Goal: Communication & Community: Share content

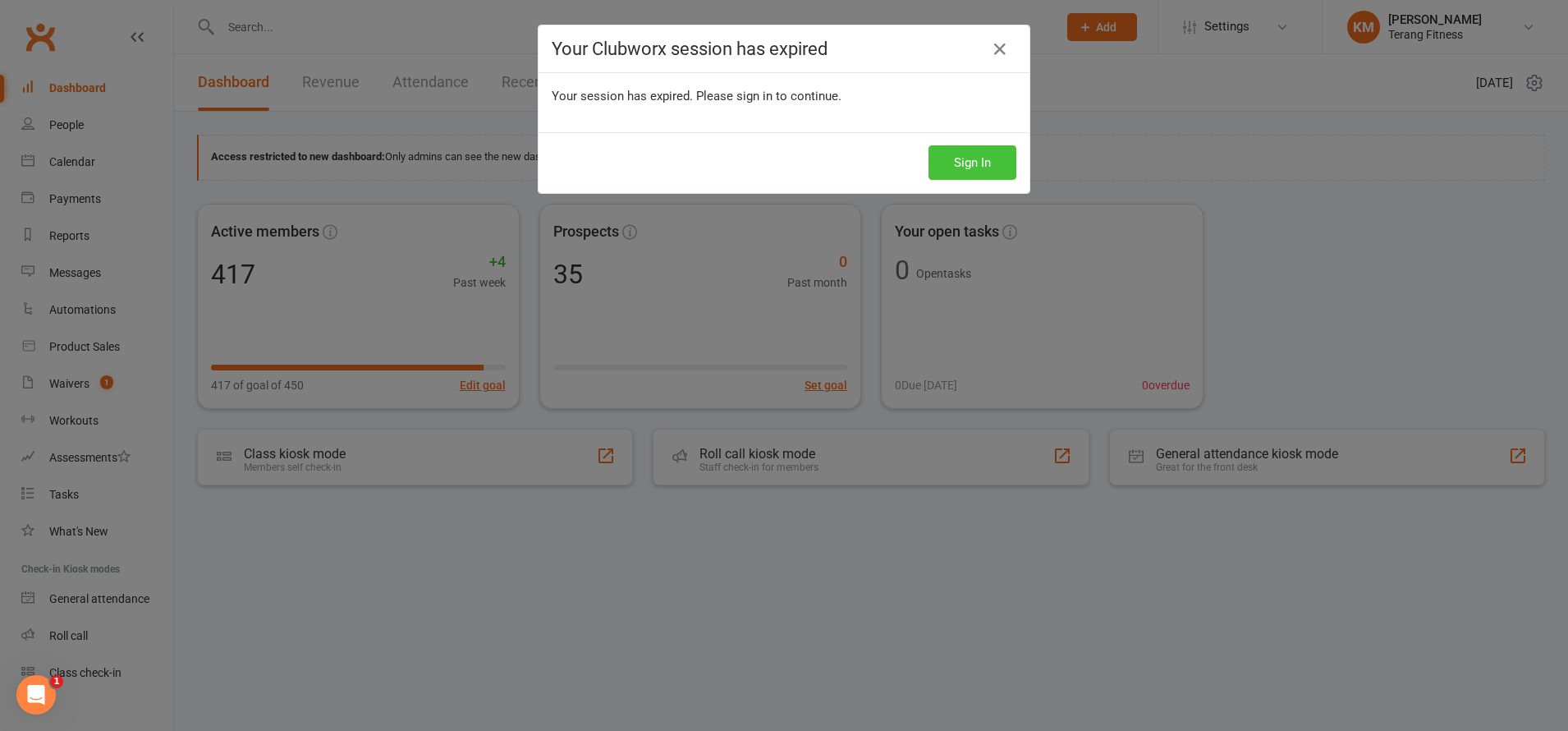
click at [982, 161] on button "Sign In" at bounding box center [973, 163] width 88 height 35
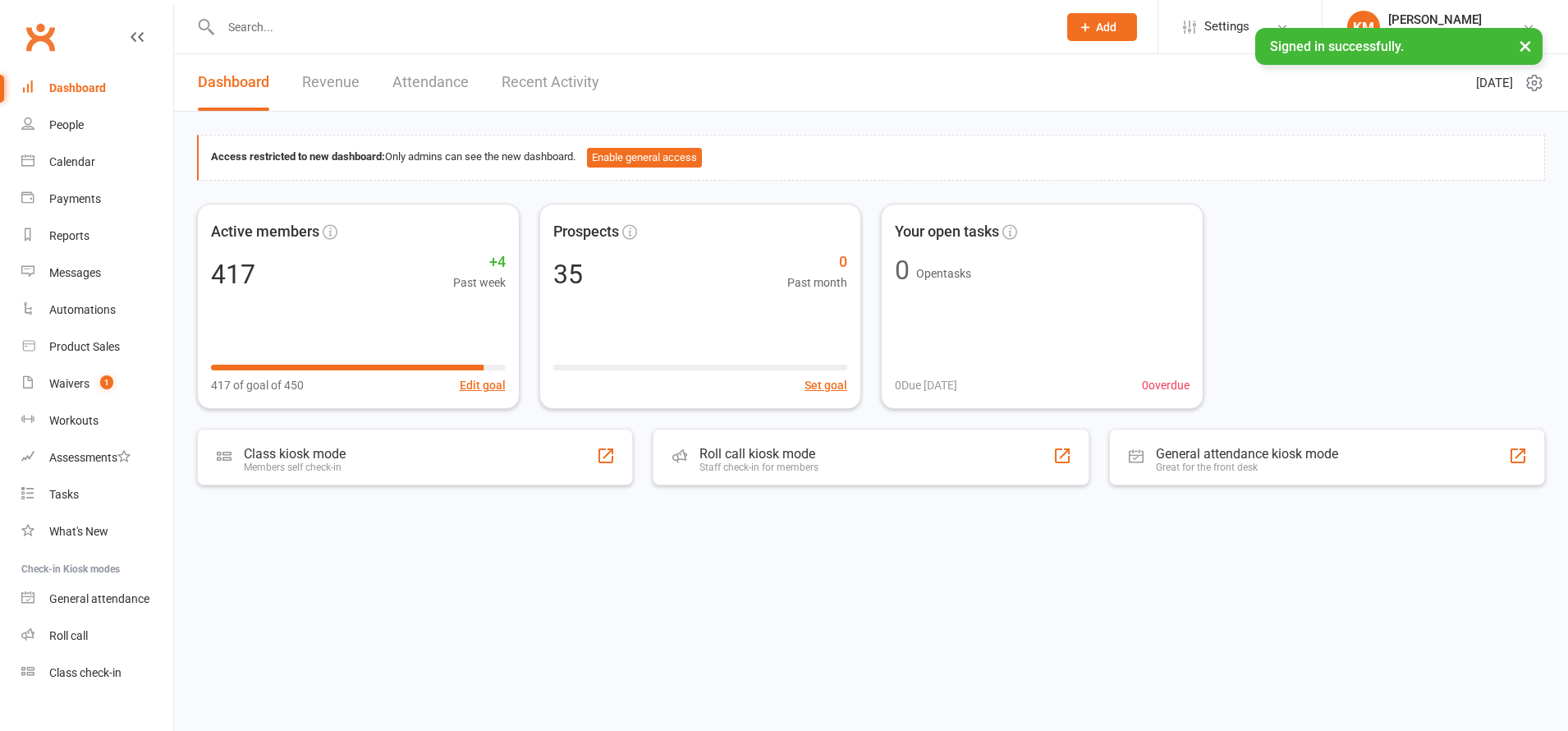
click at [246, 20] on input "text" at bounding box center [630, 27] width 831 height 23
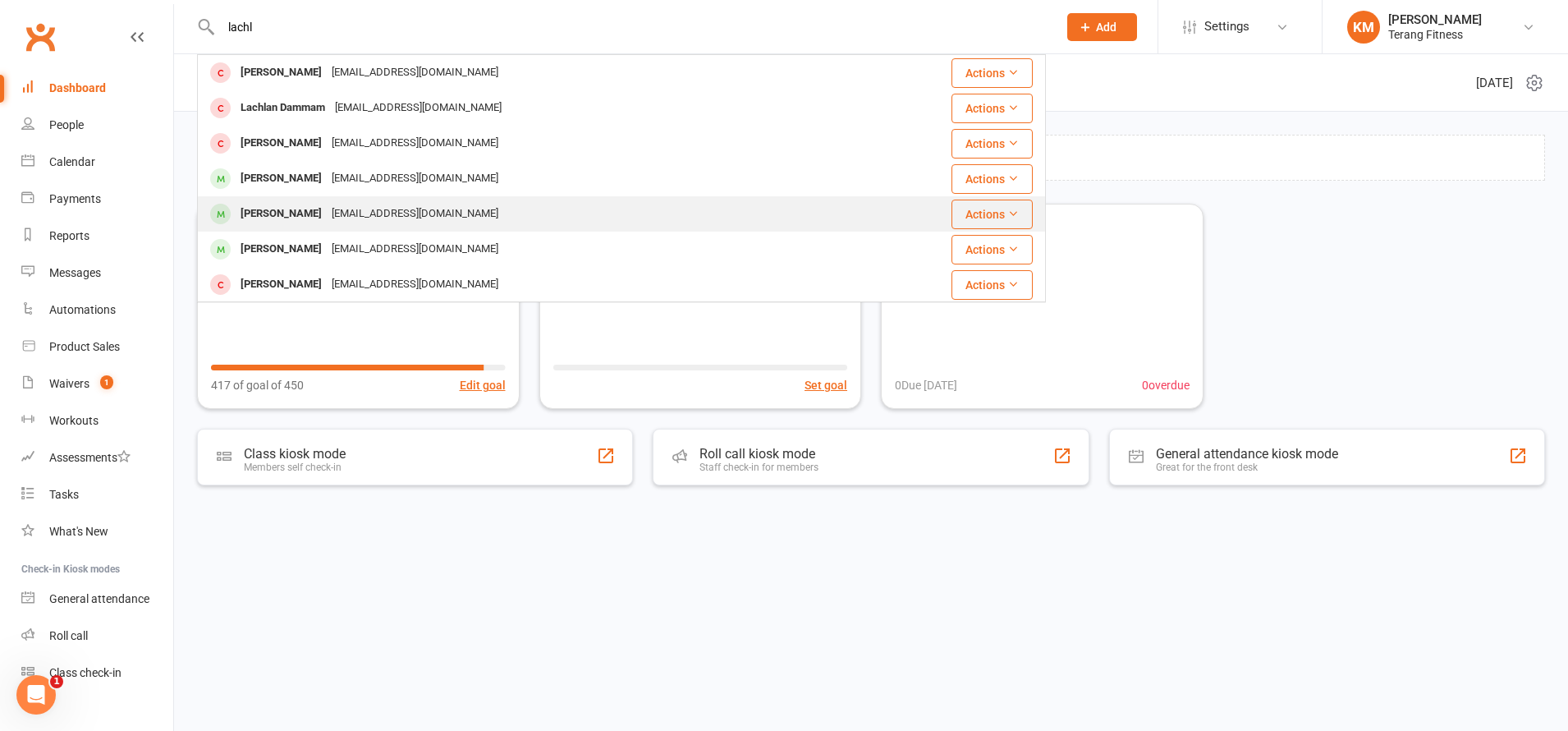
type input "lachl"
click at [291, 214] on div "[PERSON_NAME]" at bounding box center [281, 214] width 91 height 24
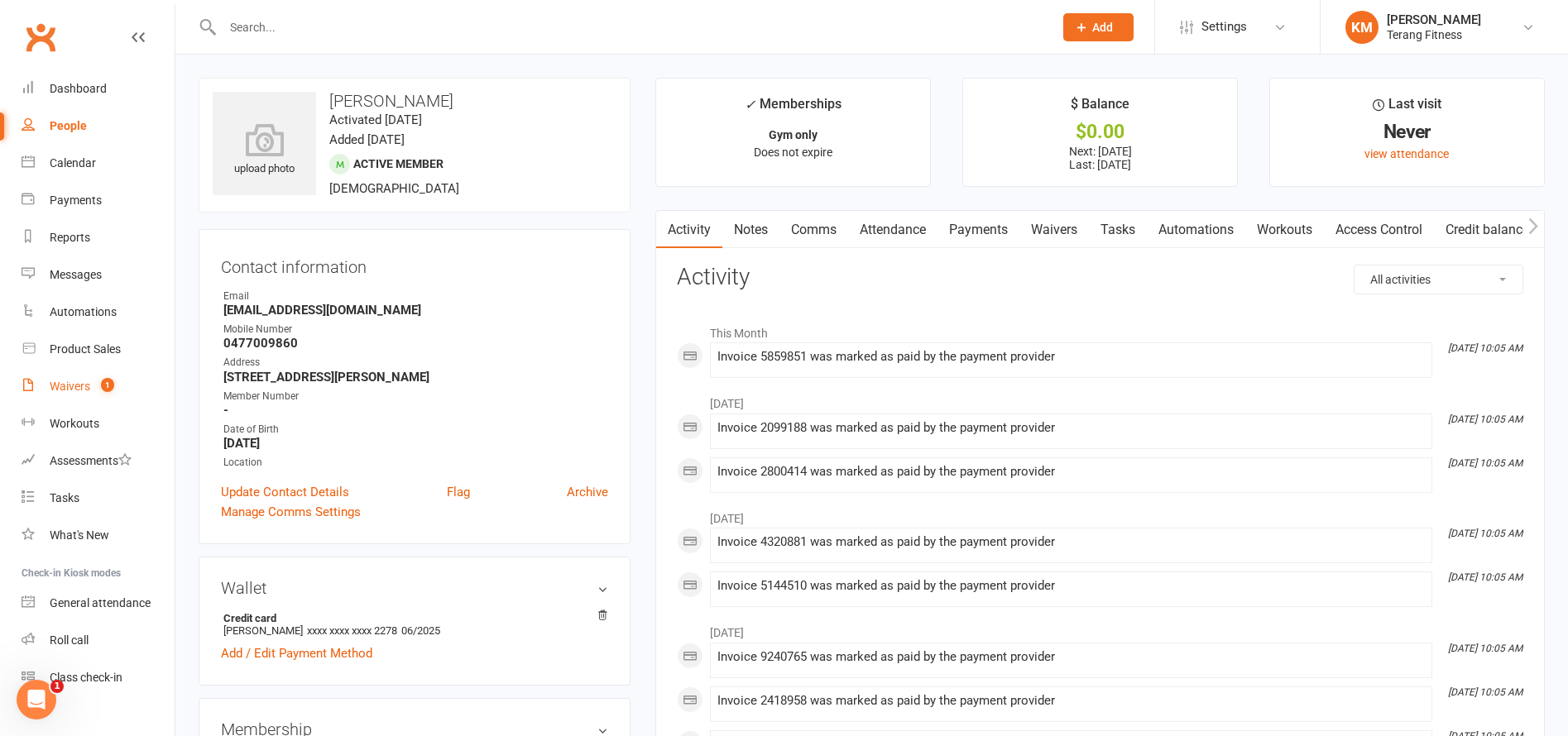
click at [63, 394] on link "Waivers 1" at bounding box center [98, 387] width 153 height 37
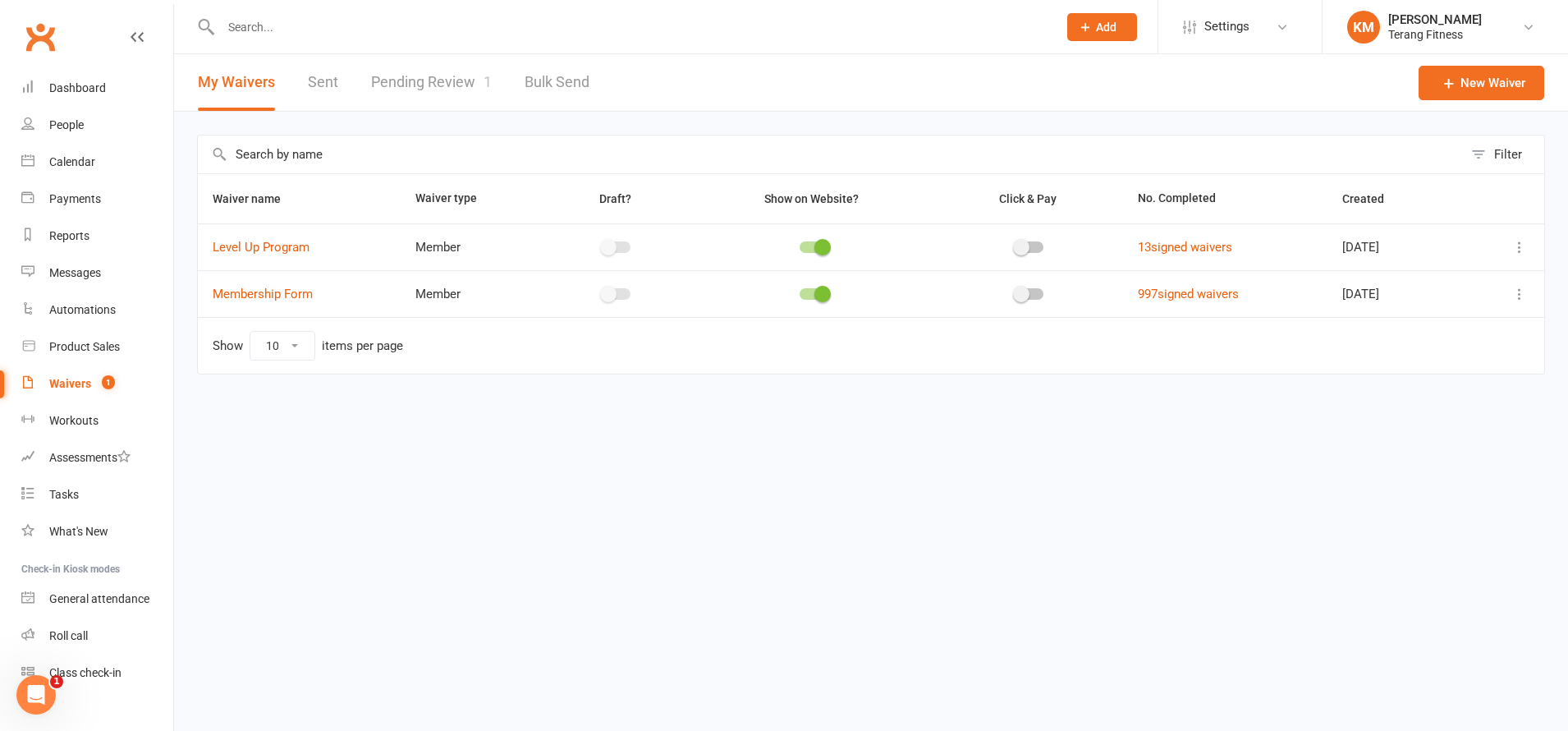
click at [429, 74] on link "Pending Review 1" at bounding box center [431, 83] width 121 height 57
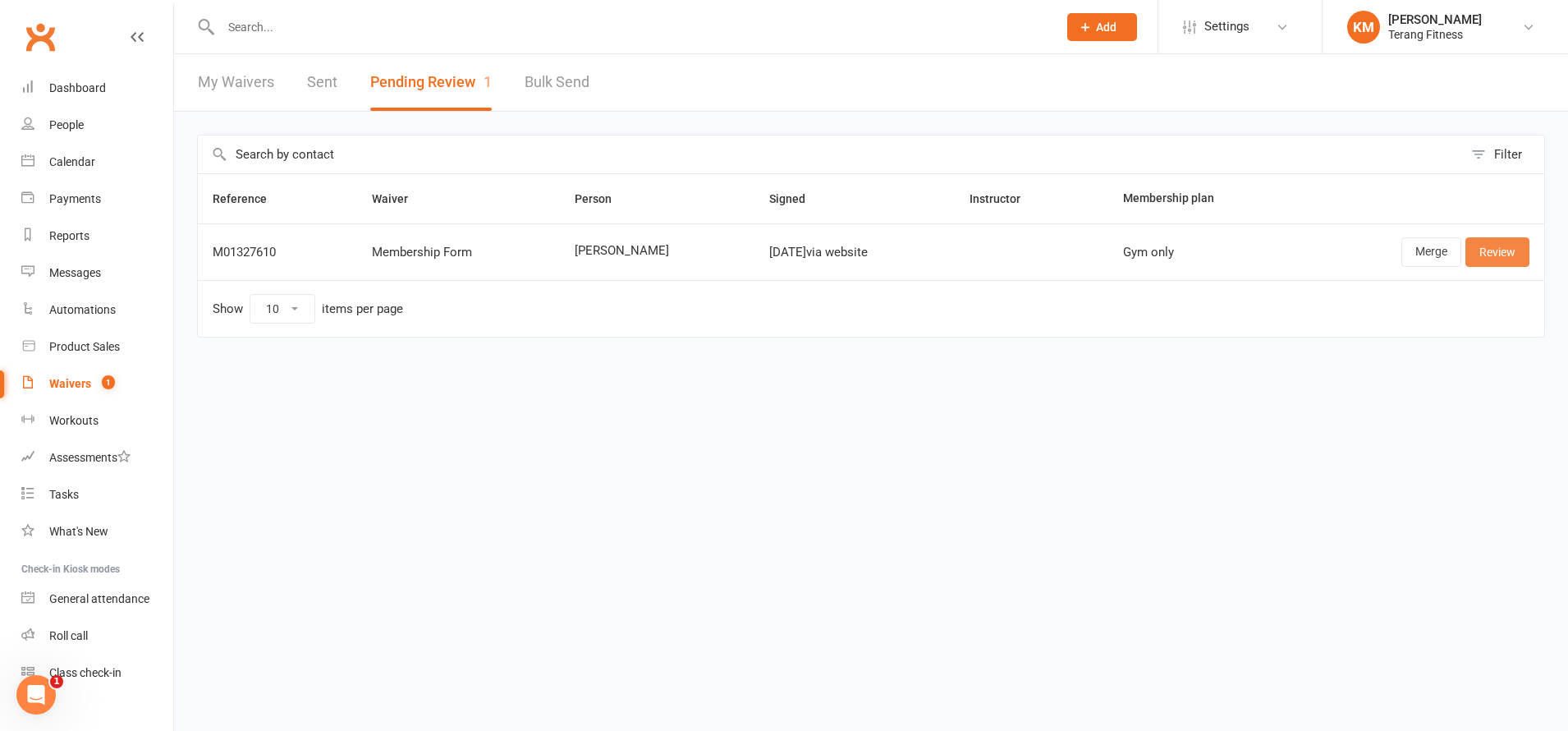
click at [1485, 261] on link "Review" at bounding box center [1497, 252] width 64 height 29
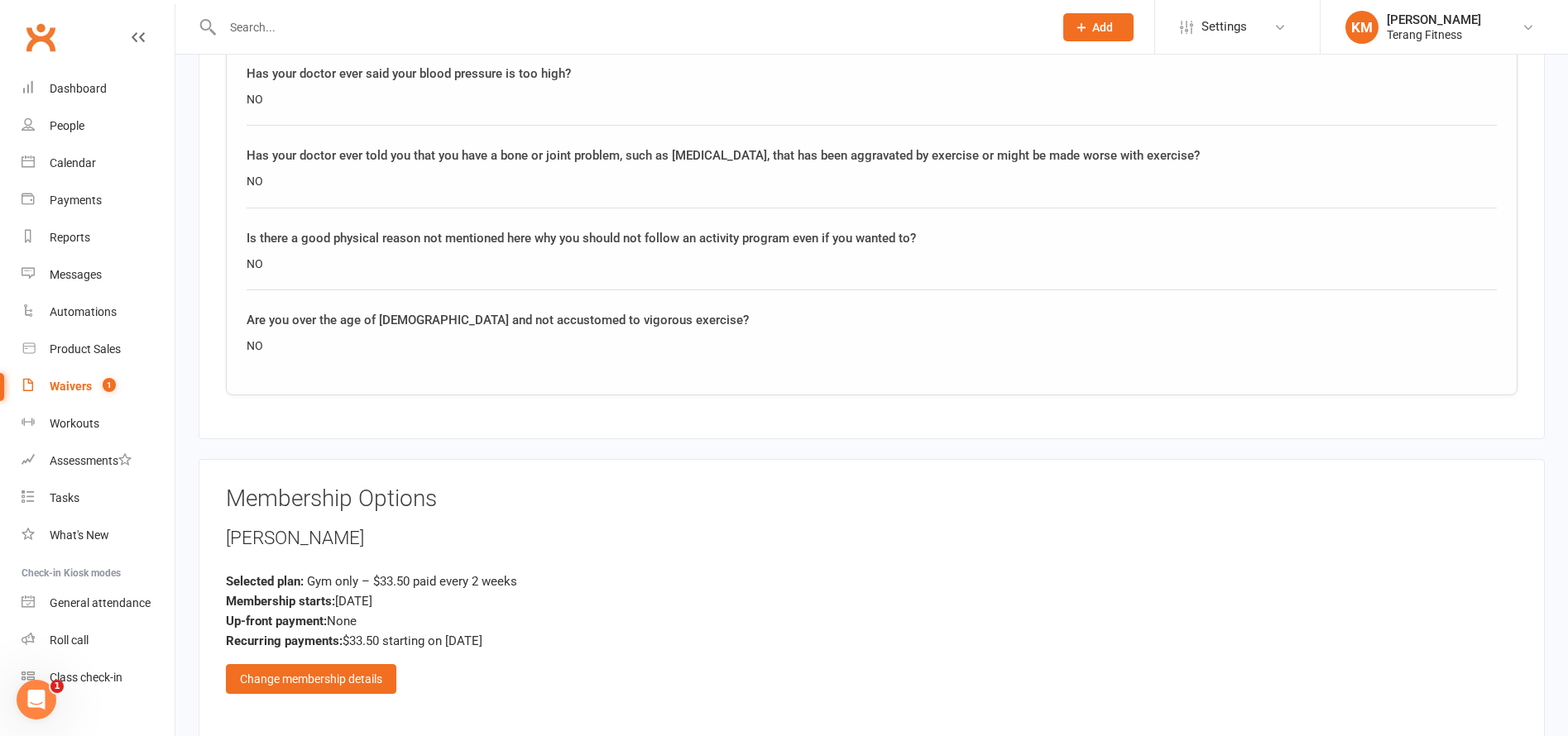
scroll to position [1654, 0]
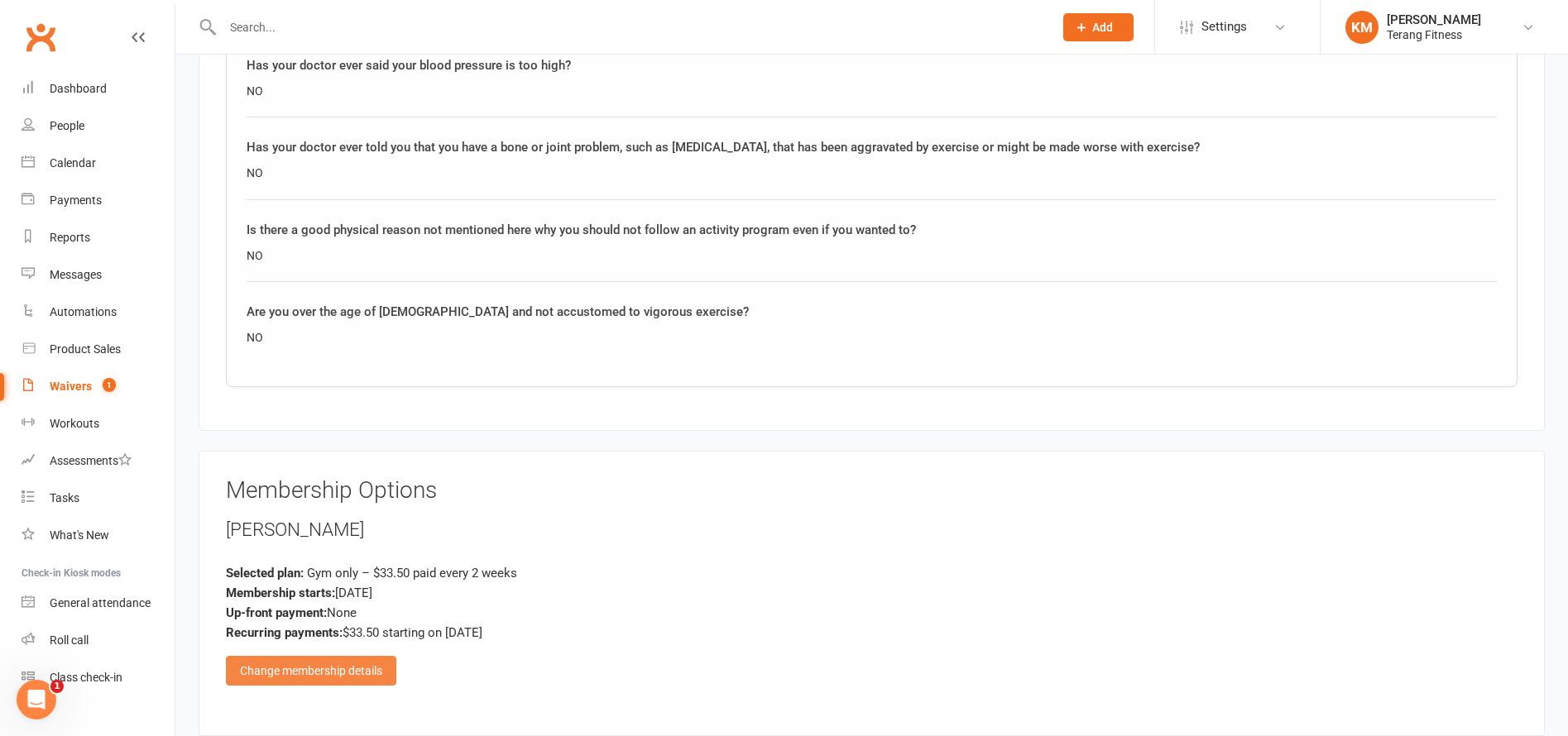
click at [334, 679] on div "Change membership details" at bounding box center [311, 671] width 170 height 30
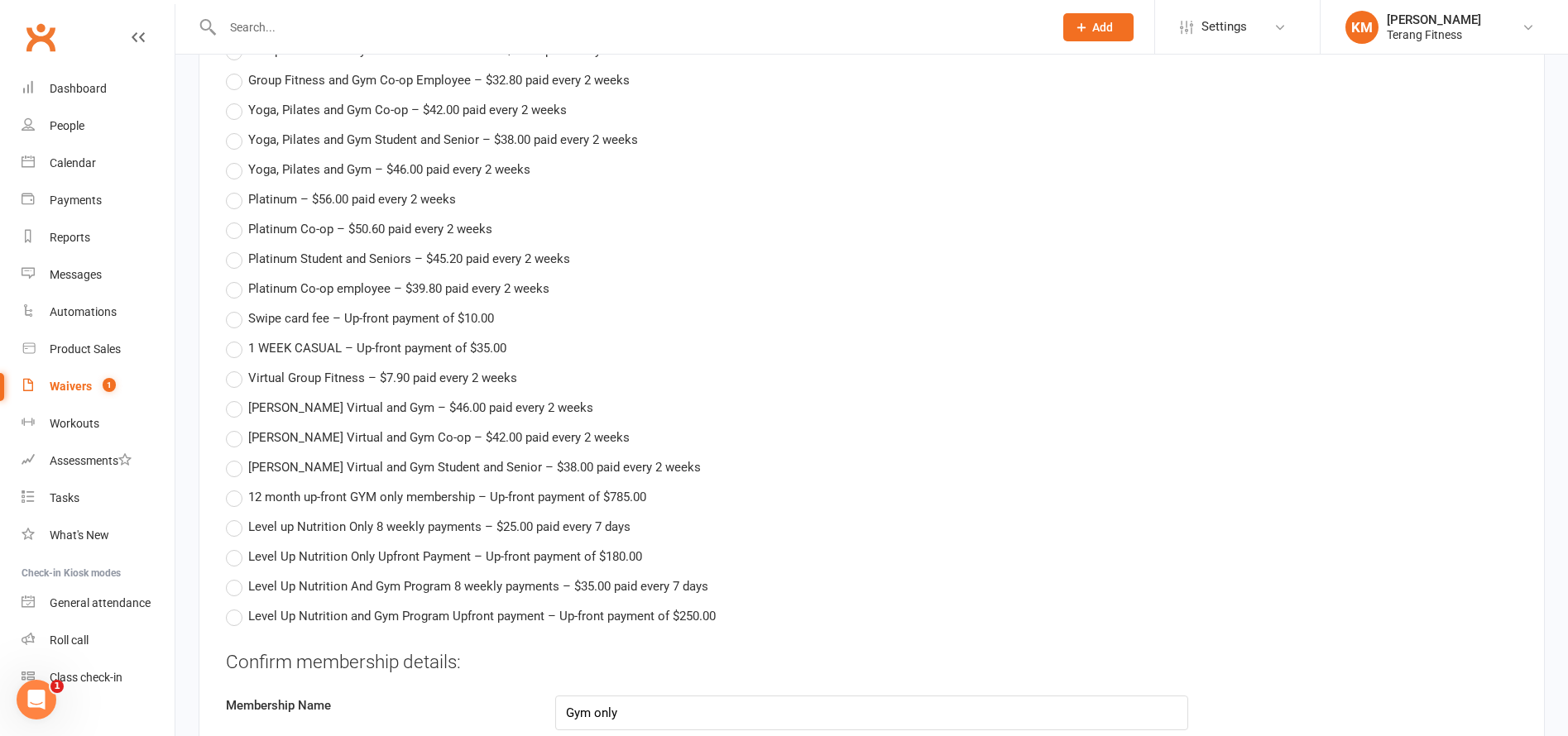
scroll to position [2648, 0]
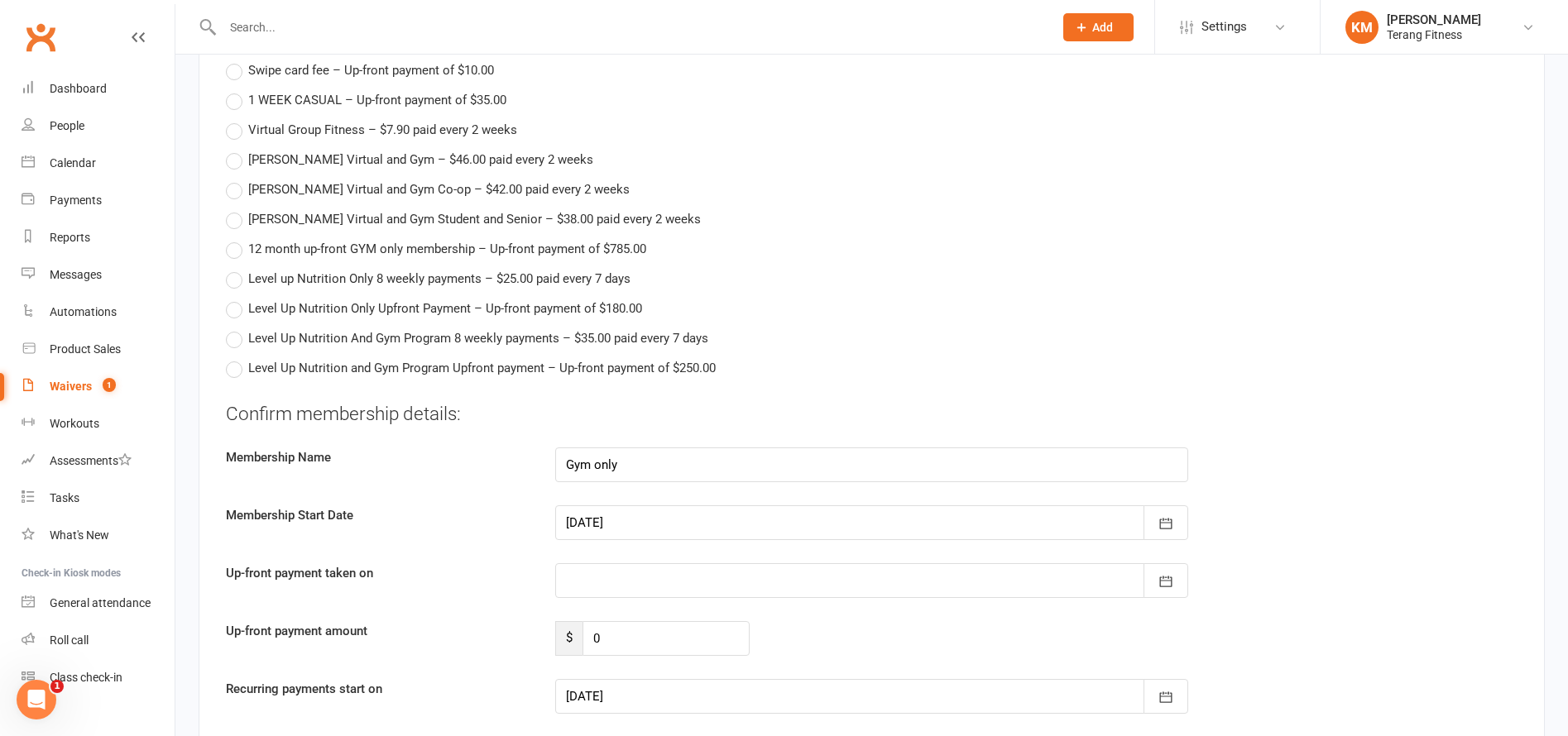
click at [686, 520] on div at bounding box center [872, 523] width 634 height 35
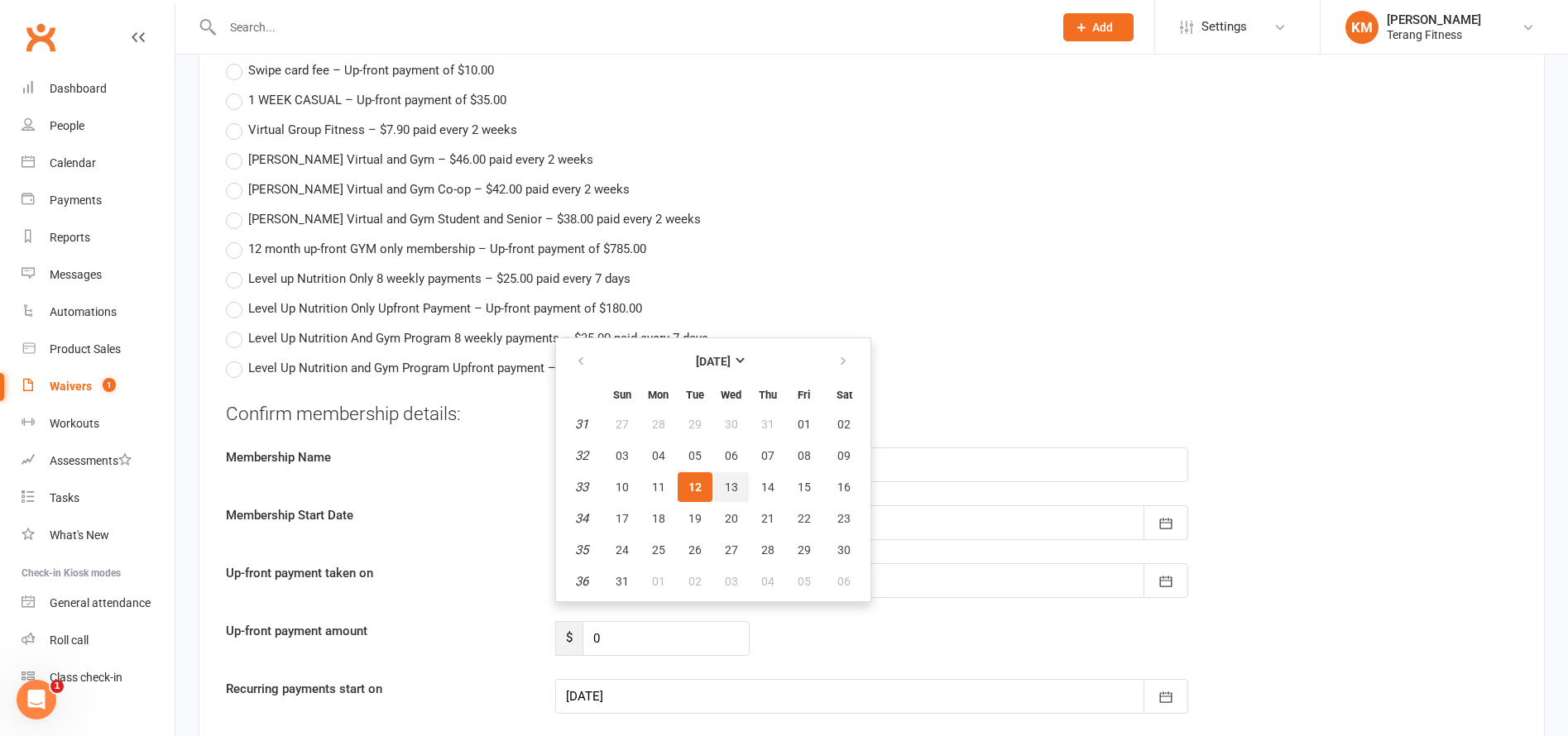
click at [732, 484] on span "13" at bounding box center [731, 487] width 13 height 13
type input "13 Aug 2025"
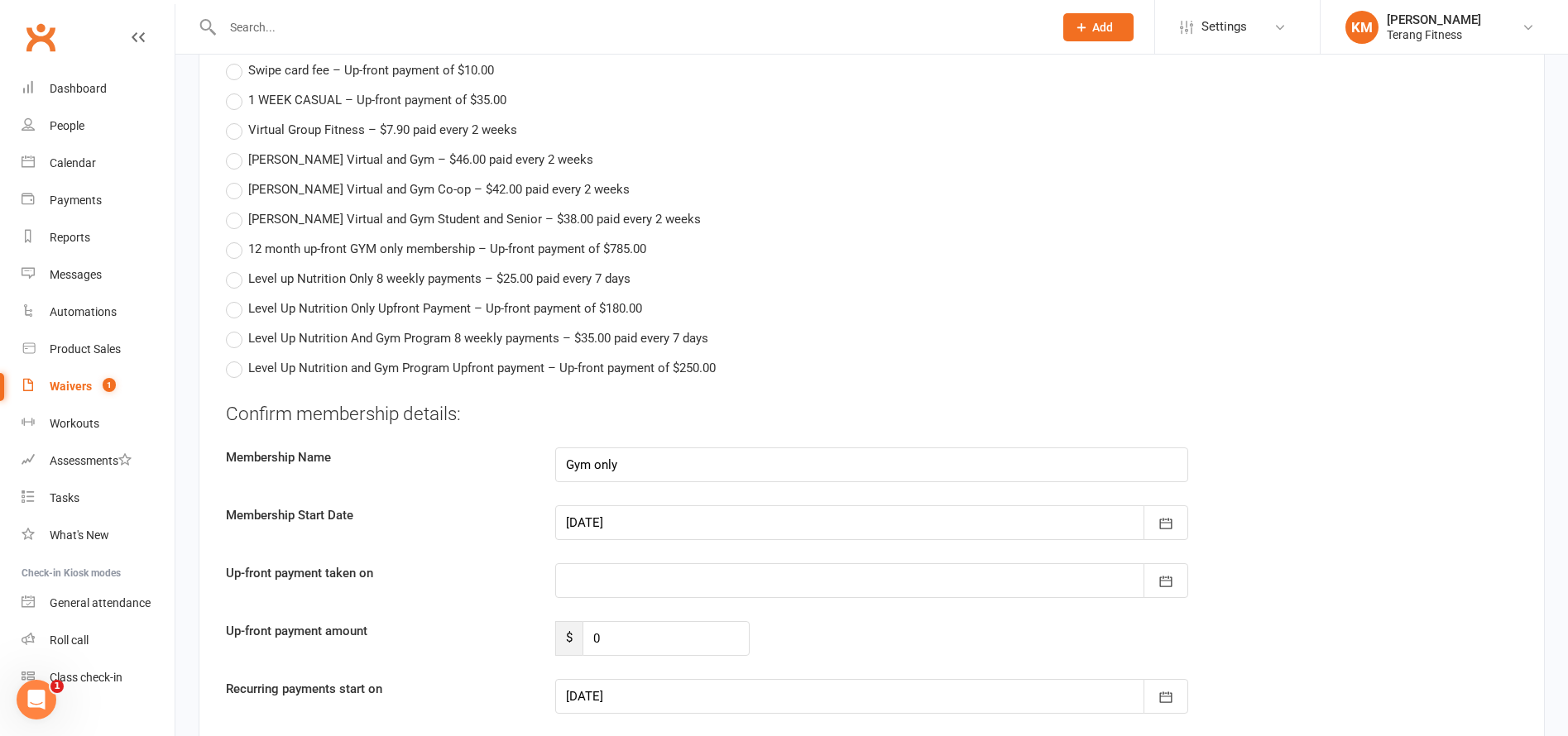
type input "13 Aug 2025"
click at [595, 580] on div at bounding box center [872, 580] width 634 height 35
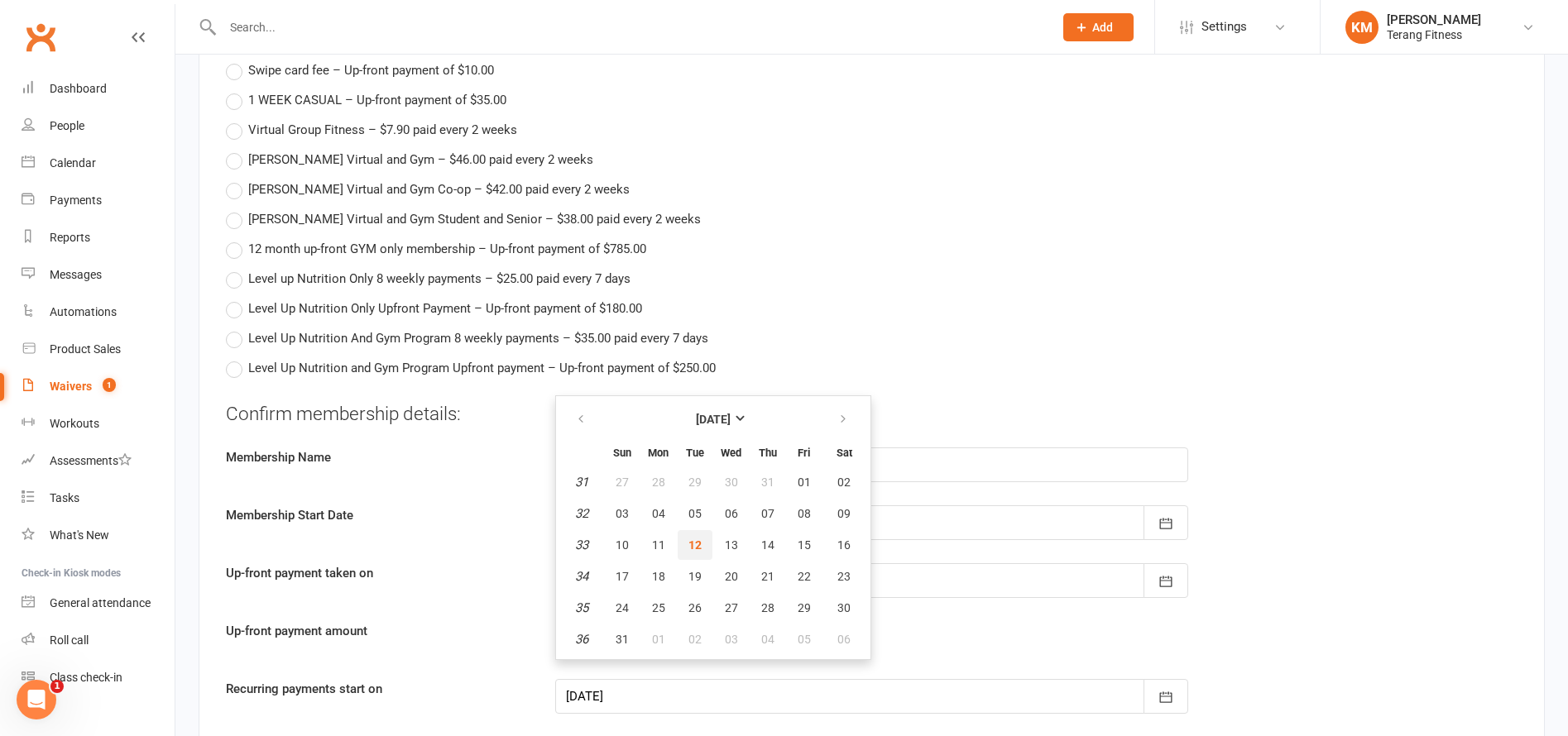
click at [686, 547] on button "12" at bounding box center [695, 545] width 35 height 30
type input "12 Aug 2025"
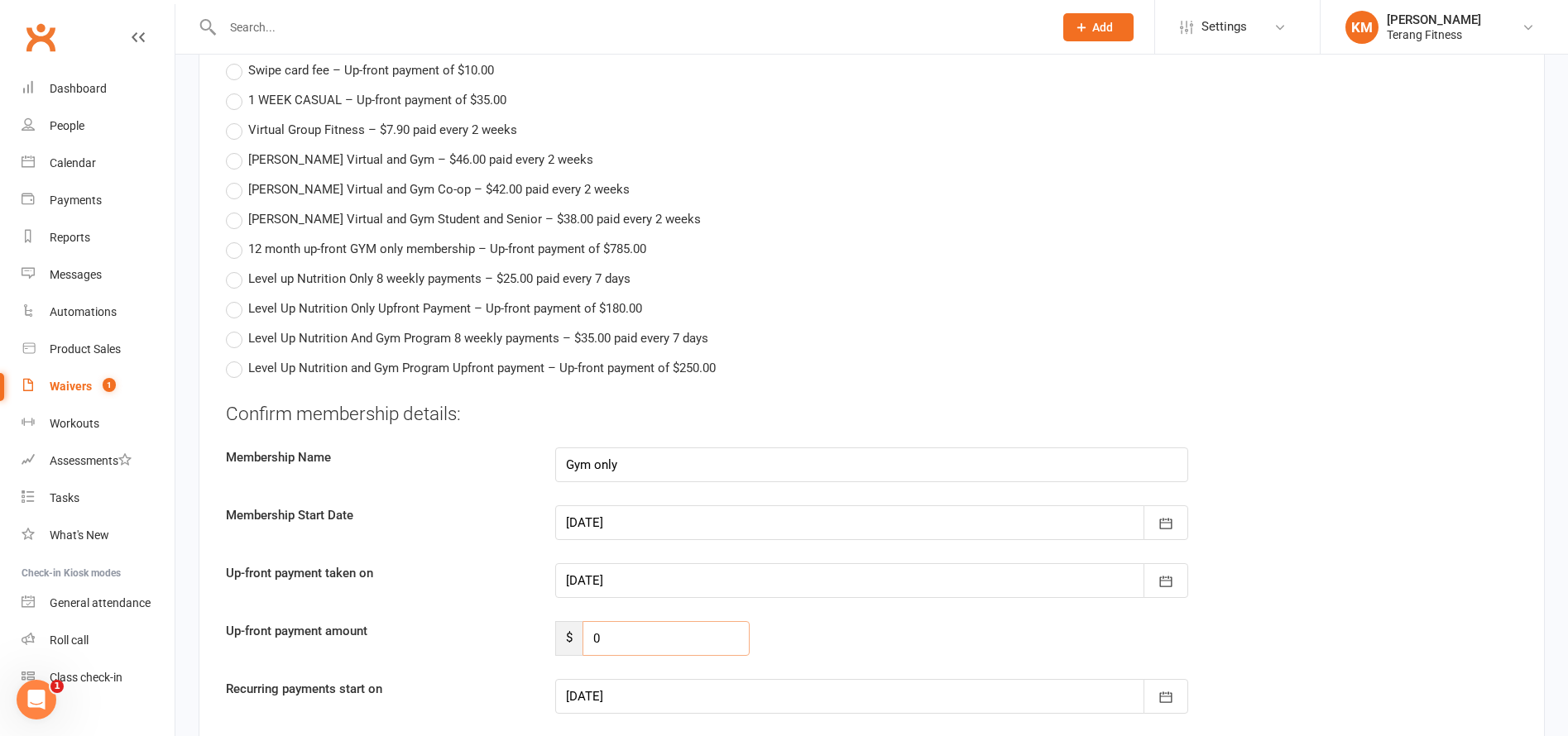
drag, startPoint x: 623, startPoint y: 639, endPoint x: 563, endPoint y: 641, distance: 60.0
click at [563, 641] on div "$ 0" at bounding box center [653, 639] width 195 height 35
type input "10"
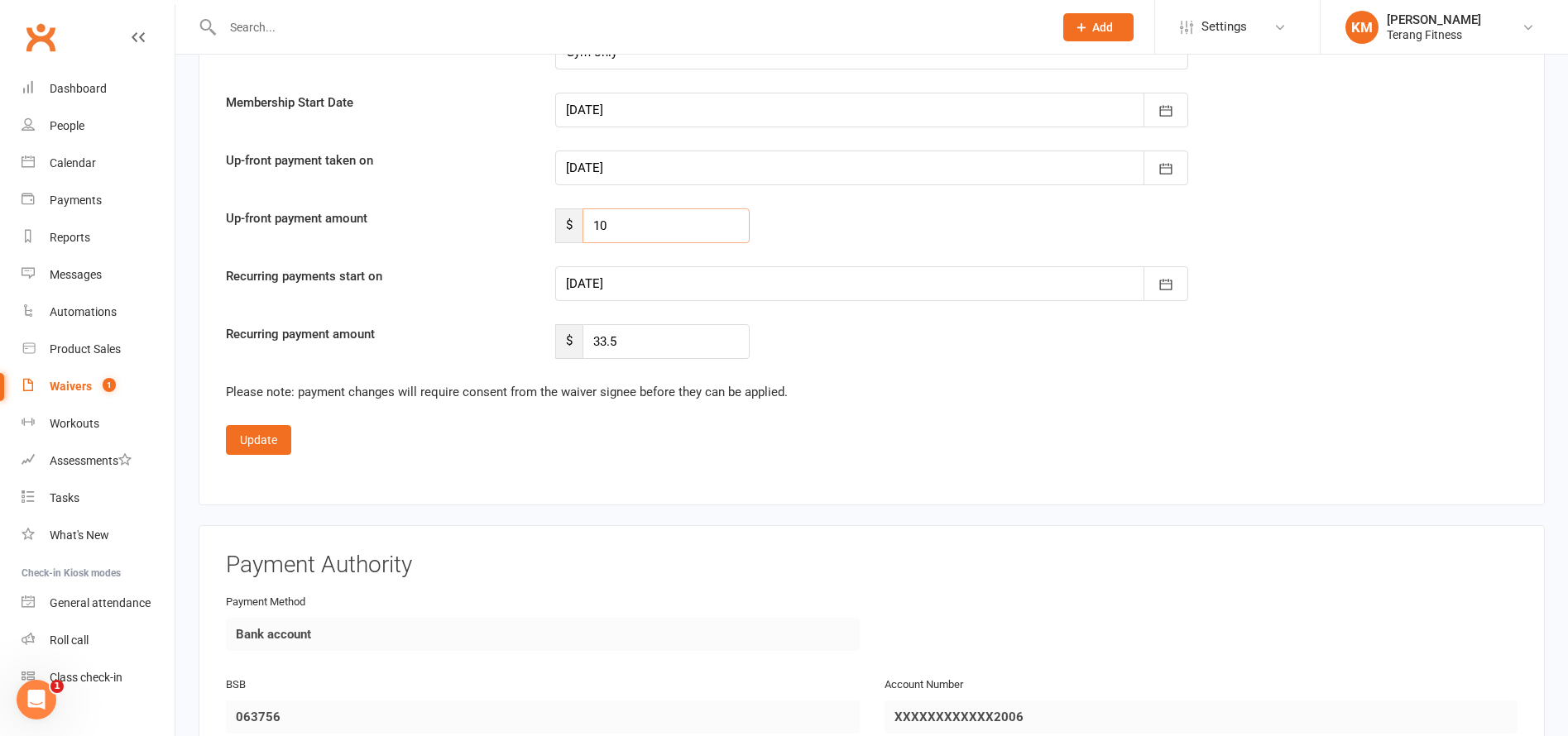
scroll to position [3061, 0]
click at [257, 436] on button "Update" at bounding box center [258, 439] width 65 height 30
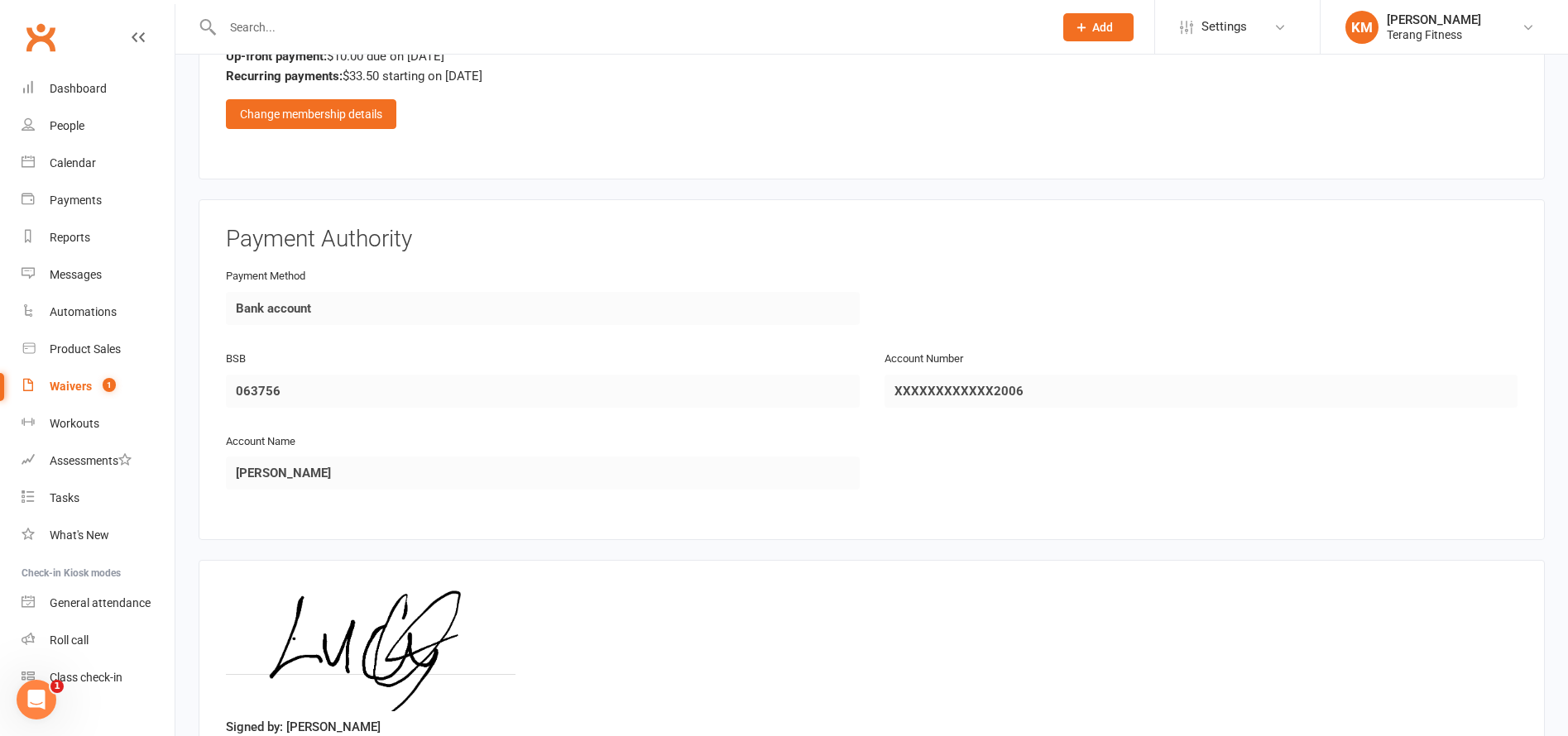
scroll to position [2099, 0]
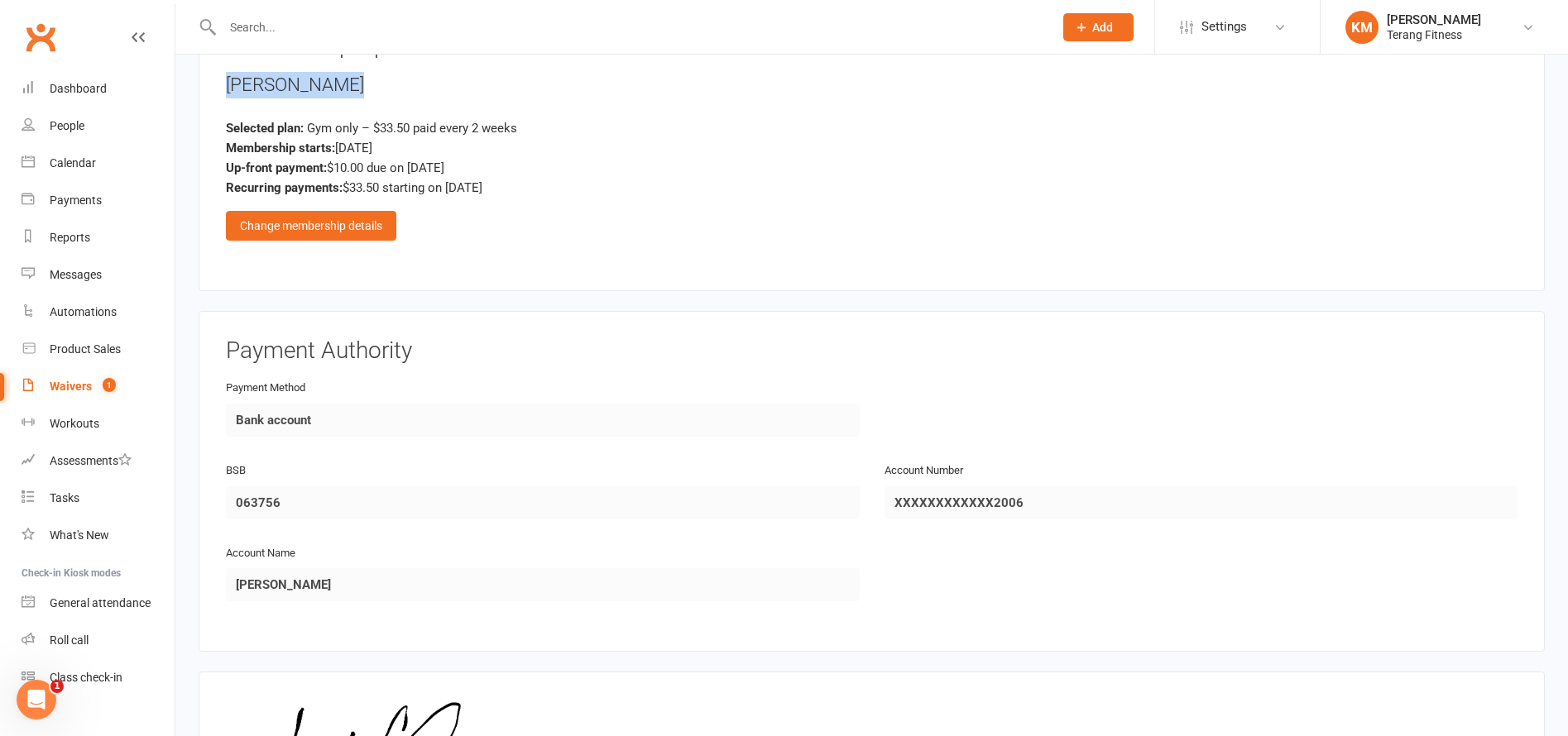
drag, startPoint x: 345, startPoint y: 82, endPoint x: 216, endPoint y: 74, distance: 129.2
click at [216, 74] on div "Membership Options Lucy O’Connor Selected plan: Gym only – $33.50 paid every 2 …" at bounding box center [872, 149] width 1346 height 285
copy div "Lucy O’Connor"
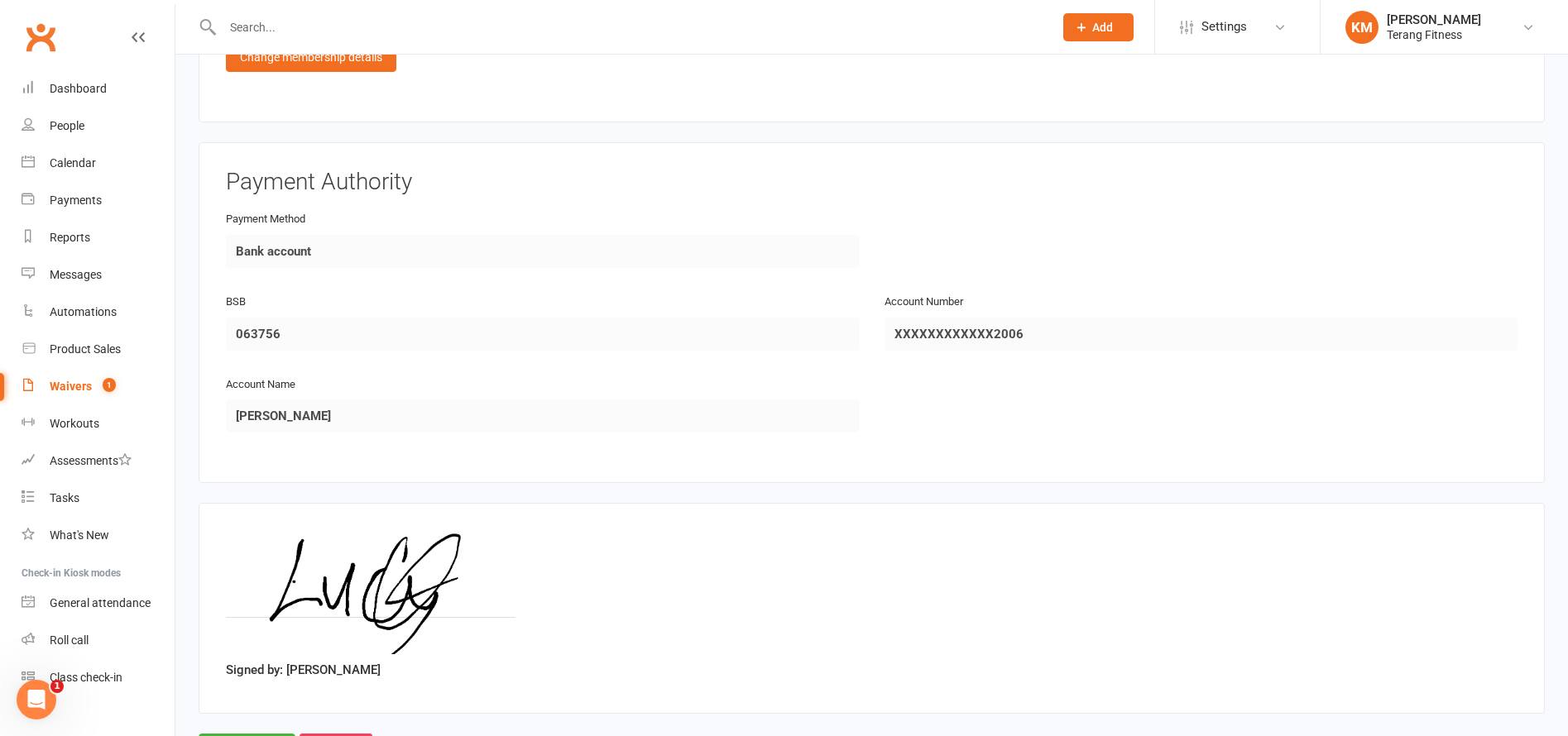
scroll to position [2348, 0]
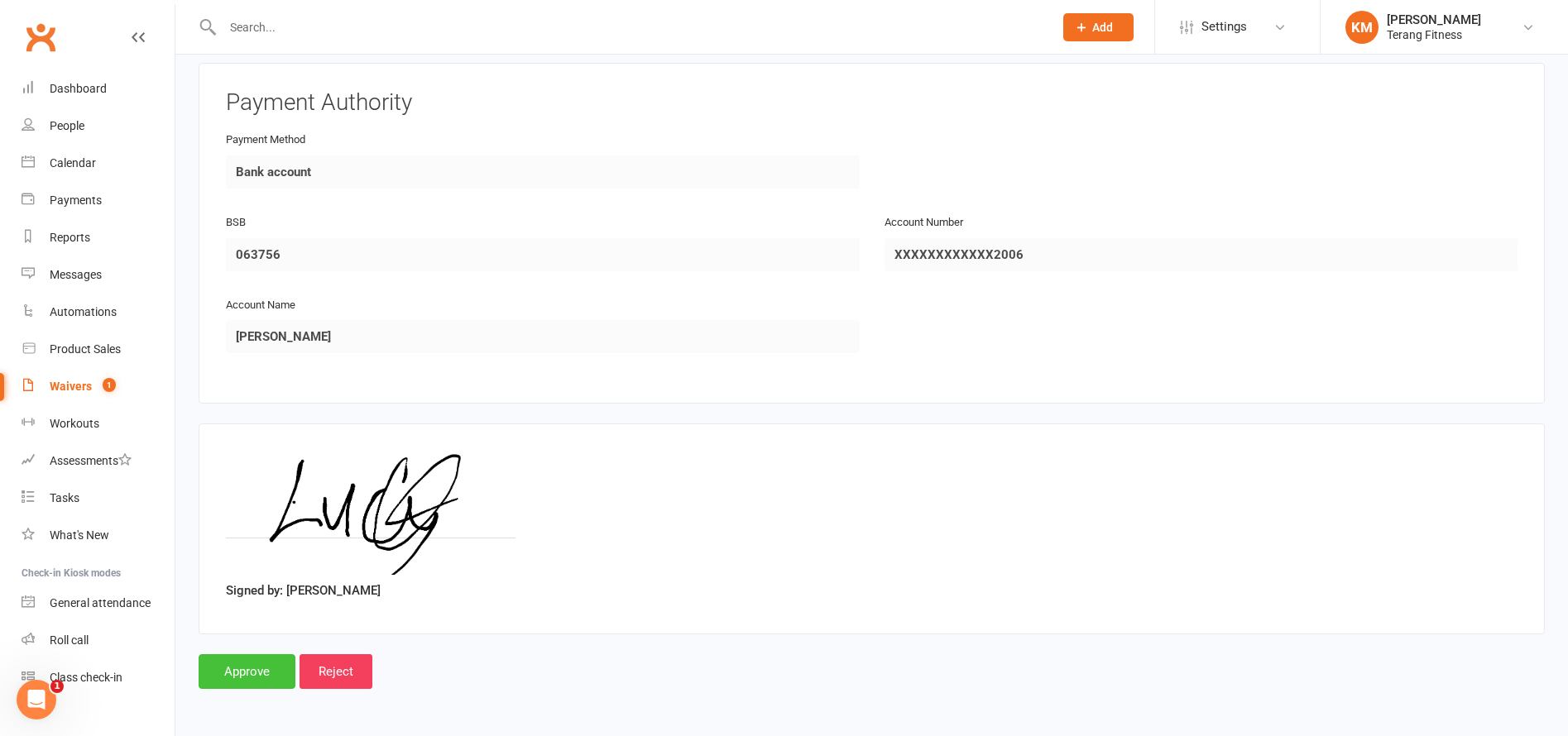
click at [251, 672] on input "Approve" at bounding box center [247, 672] width 96 height 35
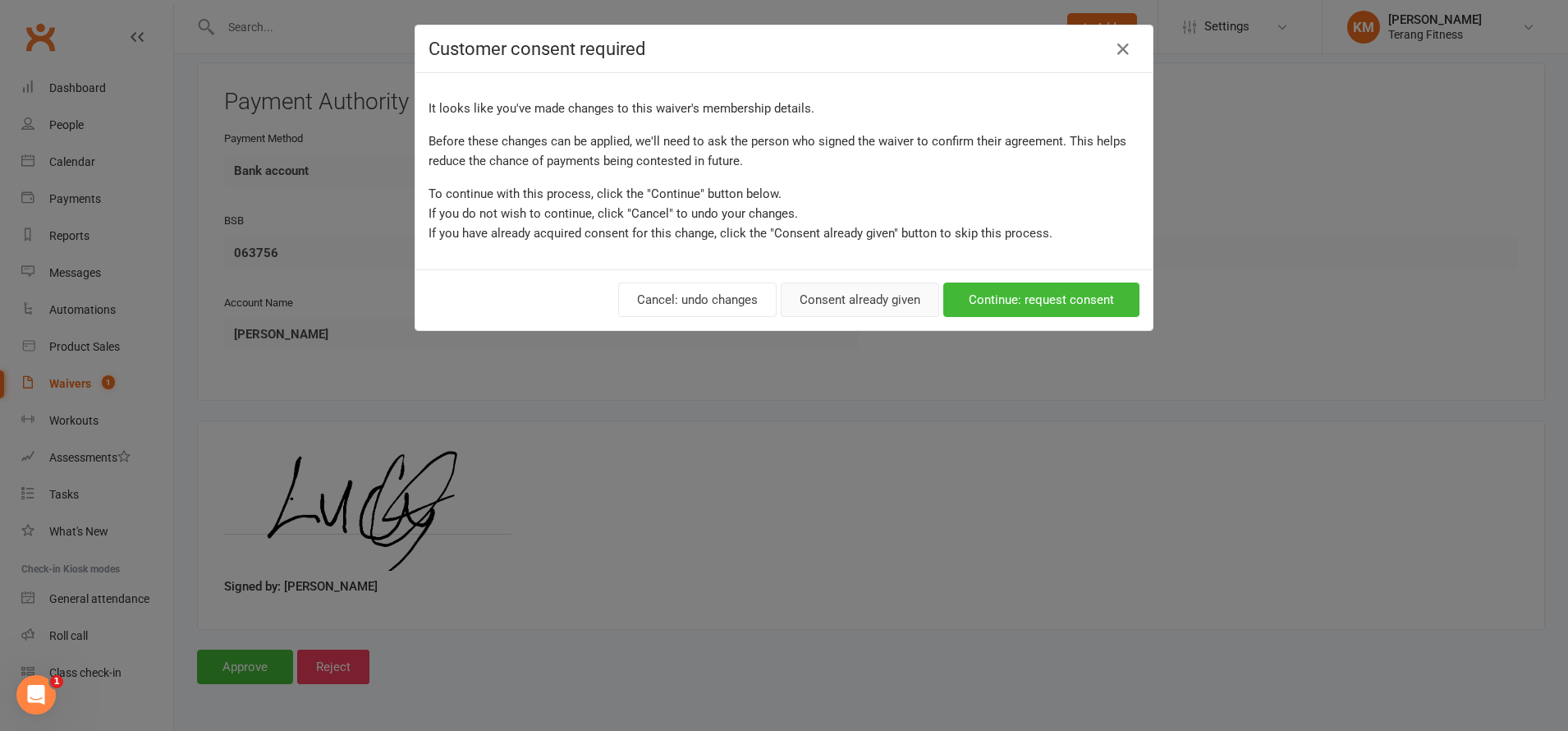
click at [879, 309] on button "Consent already given" at bounding box center [860, 300] width 159 height 35
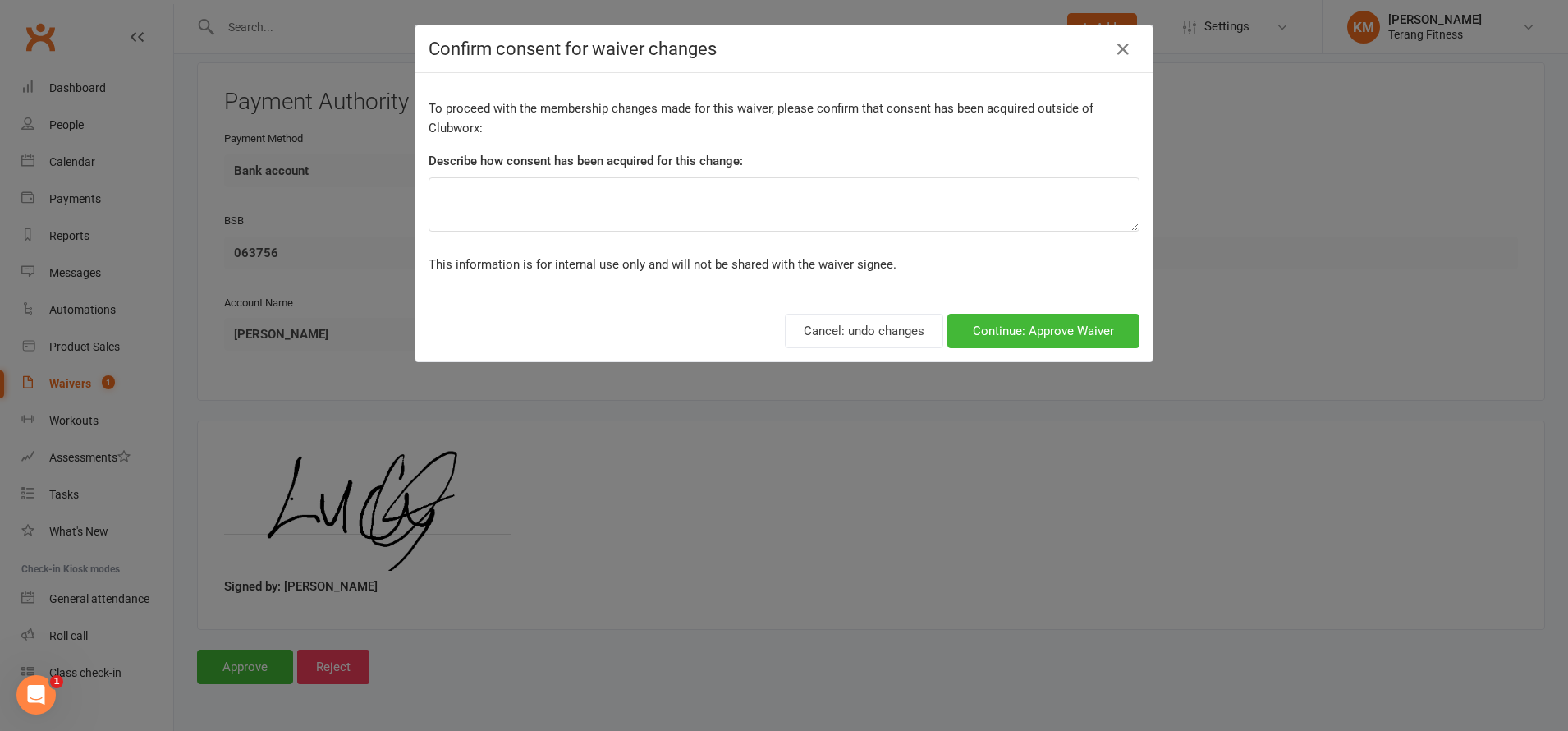
click at [647, 236] on div "To proceed with the membership changes made for this waiver, please confirm tha…" at bounding box center [784, 187] width 737 height 228
click at [640, 213] on textarea at bounding box center [784, 205] width 712 height 54
type textarea "cc"
click at [1047, 333] on button "Continue: Approve Waiver" at bounding box center [1044, 331] width 192 height 35
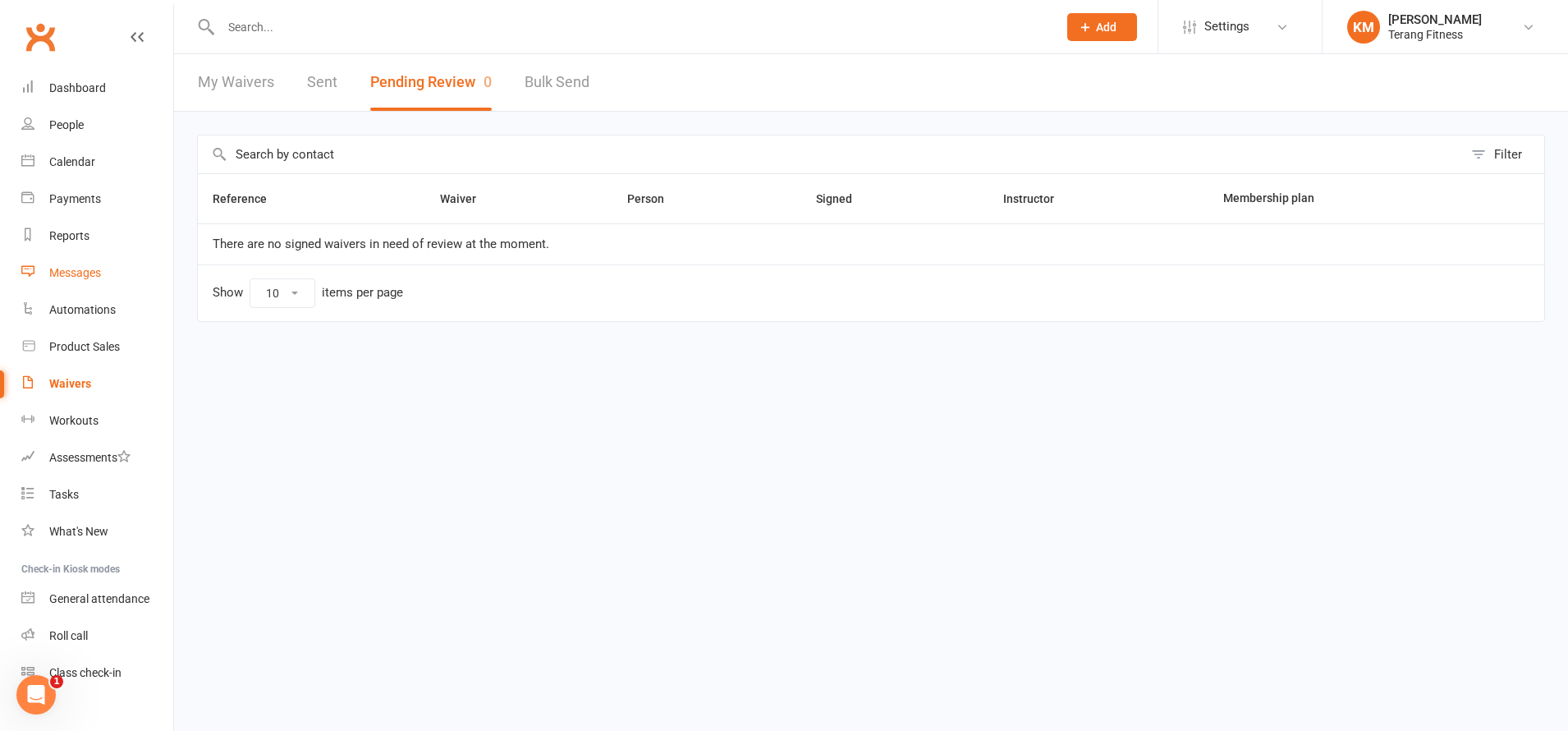
click at [90, 268] on div "Messages" at bounding box center [75, 272] width 52 height 13
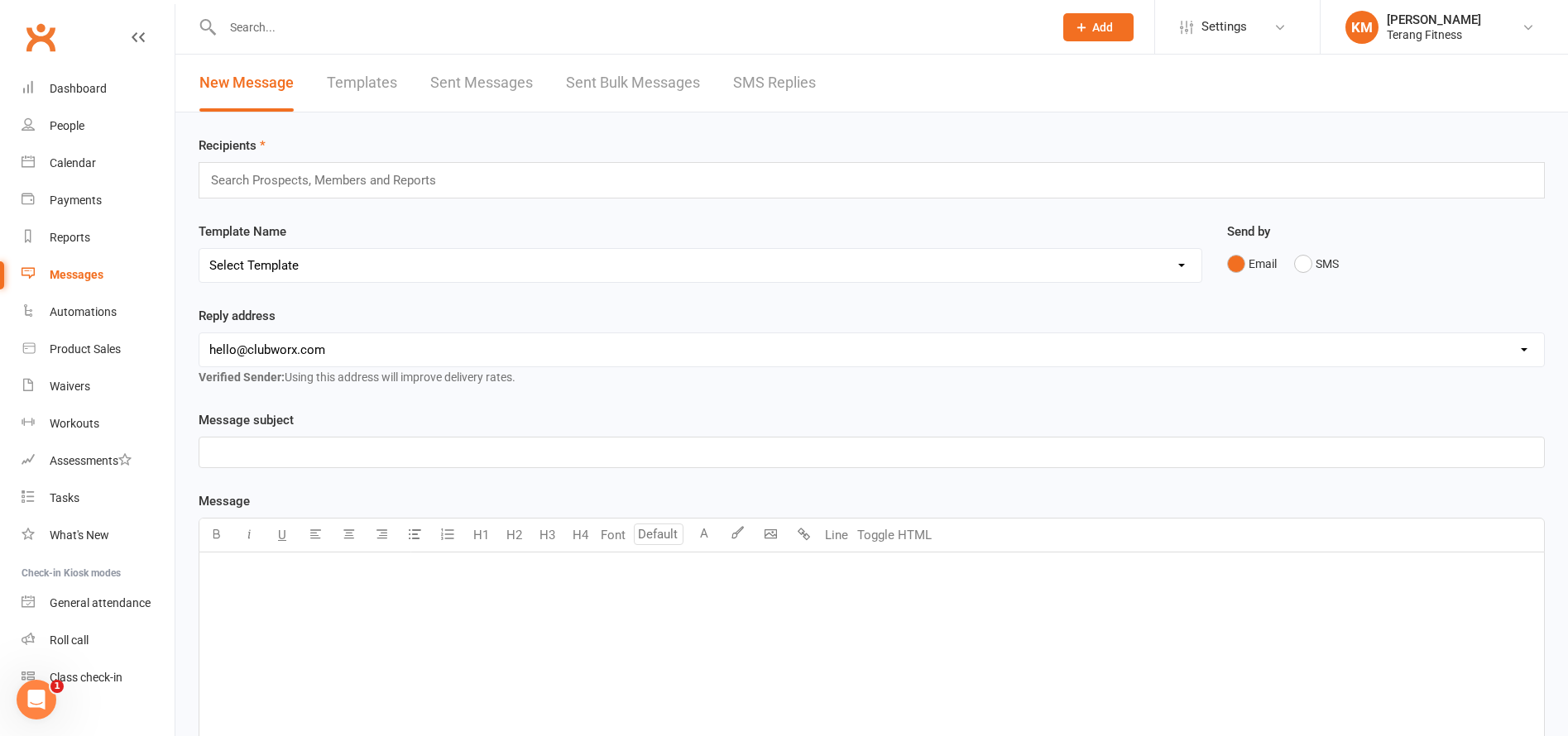
click at [380, 76] on link "Templates" at bounding box center [362, 83] width 70 height 57
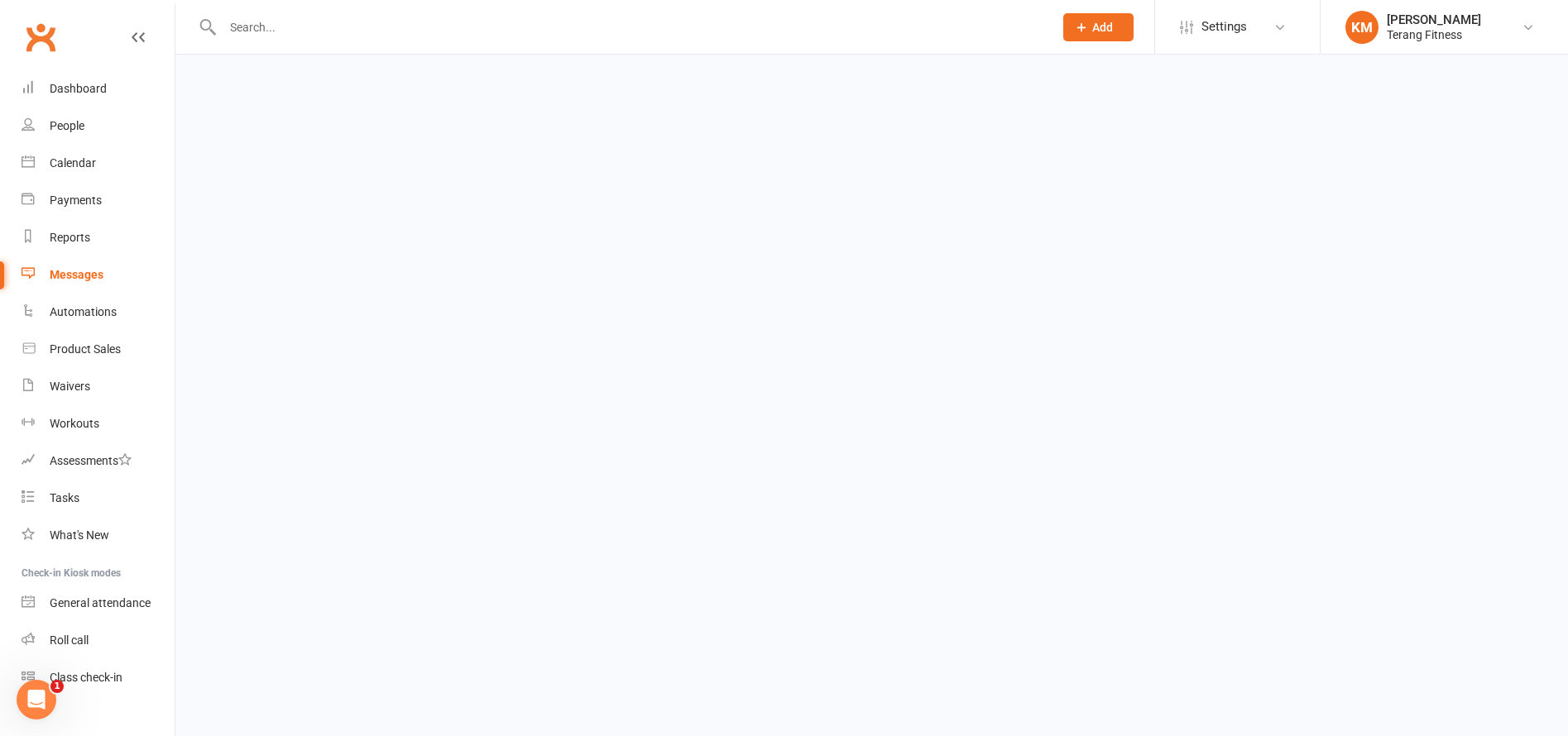
select select "grid"
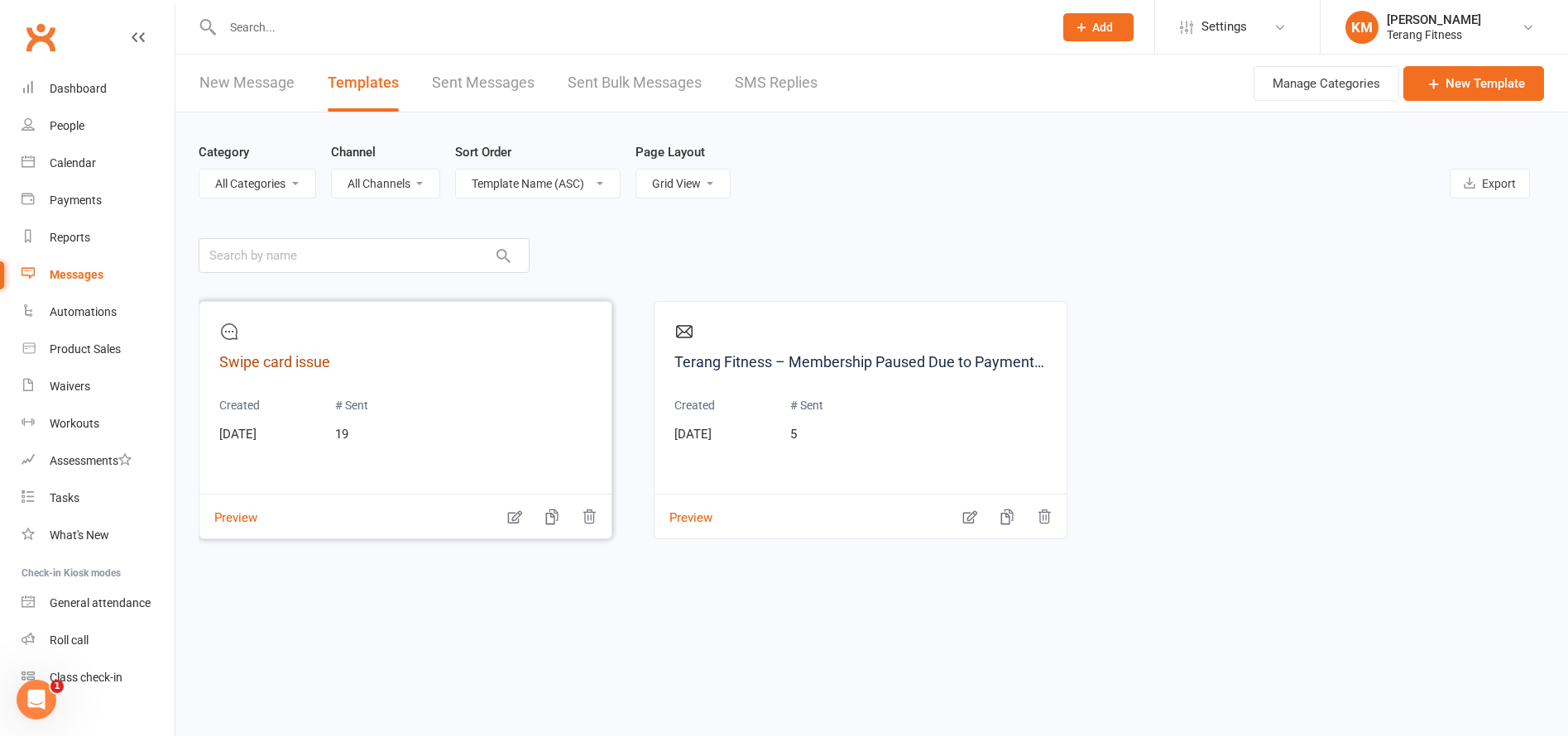
drag, startPoint x: 340, startPoint y: 365, endPoint x: 486, endPoint y: 421, distance: 156.4
click at [341, 365] on link "Swipe card issue" at bounding box center [405, 363] width 372 height 24
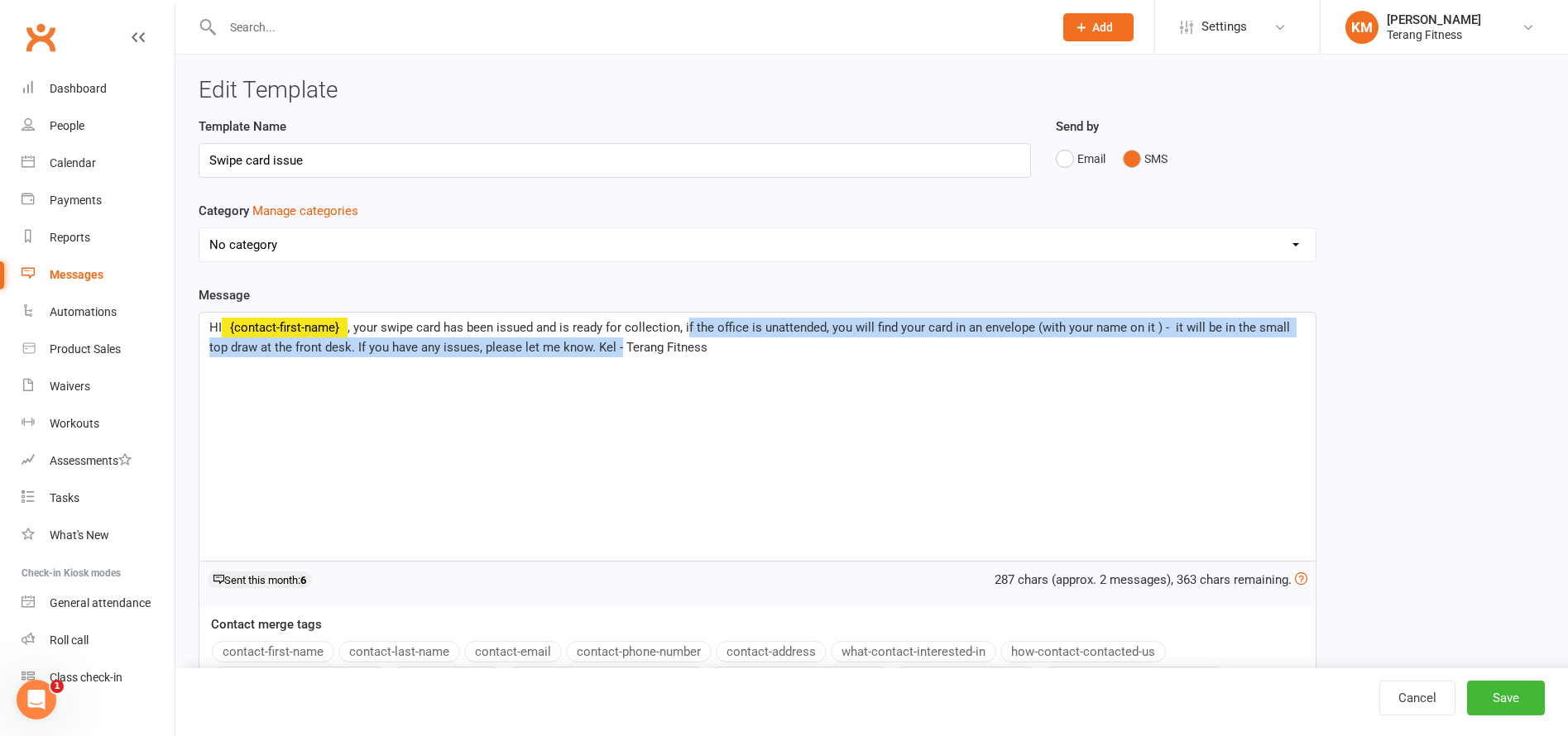
drag, startPoint x: 685, startPoint y: 331, endPoint x: 595, endPoint y: 373, distance: 99.3
click at [595, 373] on div "HI ﻿ {contact-first-name} , your swipe card has been issued and is ready for co…" at bounding box center [757, 437] width 1116 height 249
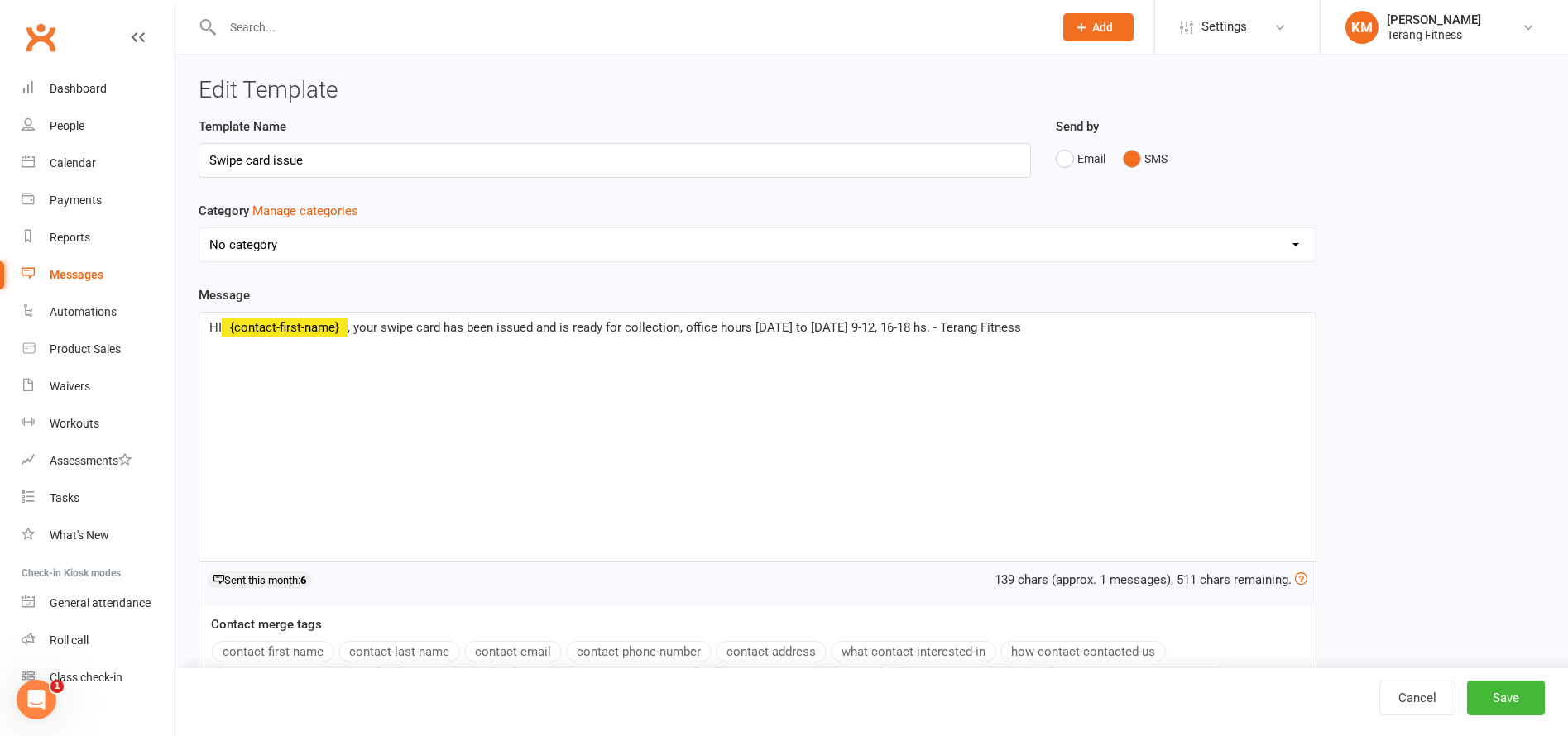
click at [357, 328] on span ", your swipe card has been issued and is ready for collection, office hours Mon…" at bounding box center [684, 327] width 674 height 15
click at [502, 243] on select "No category General" at bounding box center [757, 245] width 1116 height 33
select select "grid"
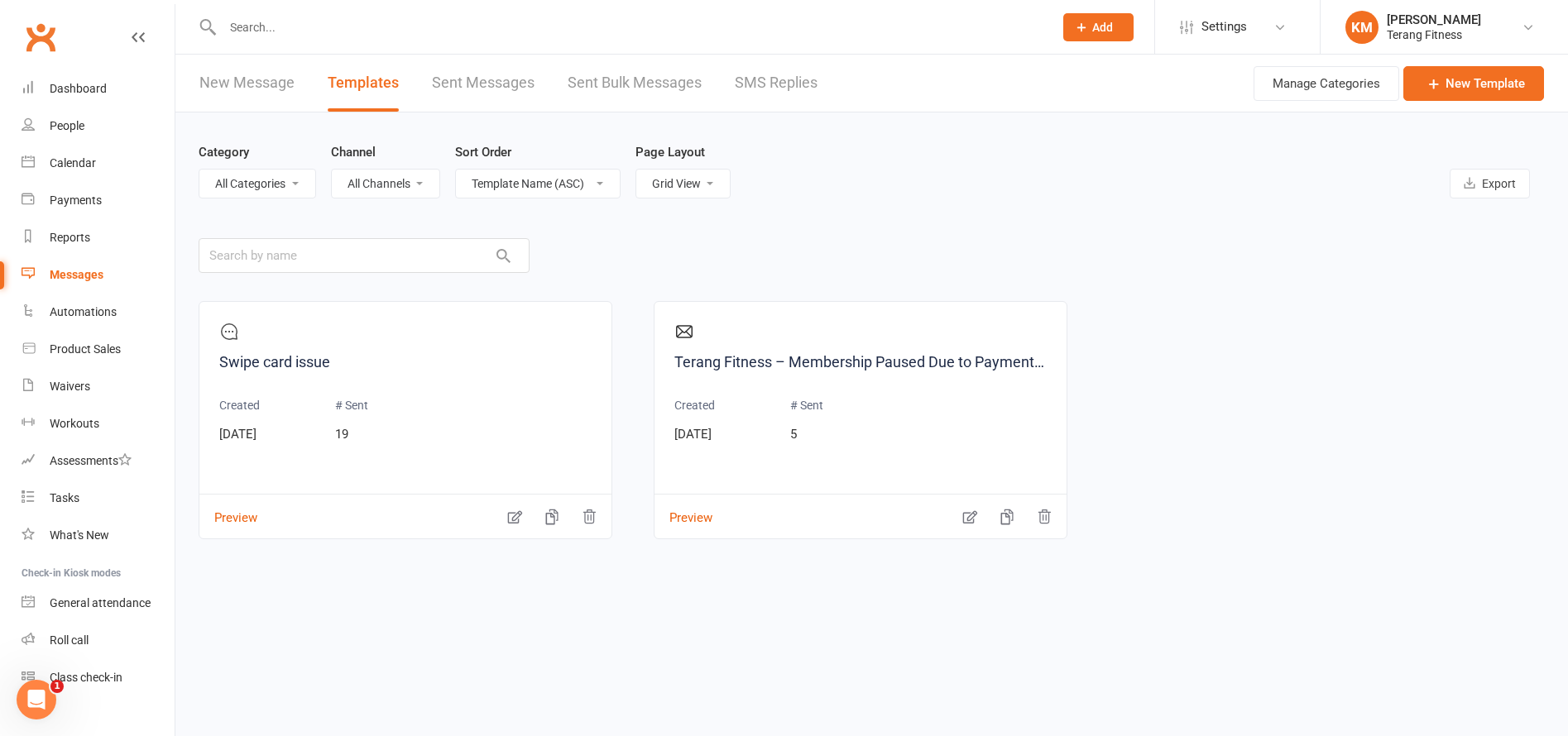
click at [468, 92] on link "Sent Messages" at bounding box center [483, 83] width 103 height 57
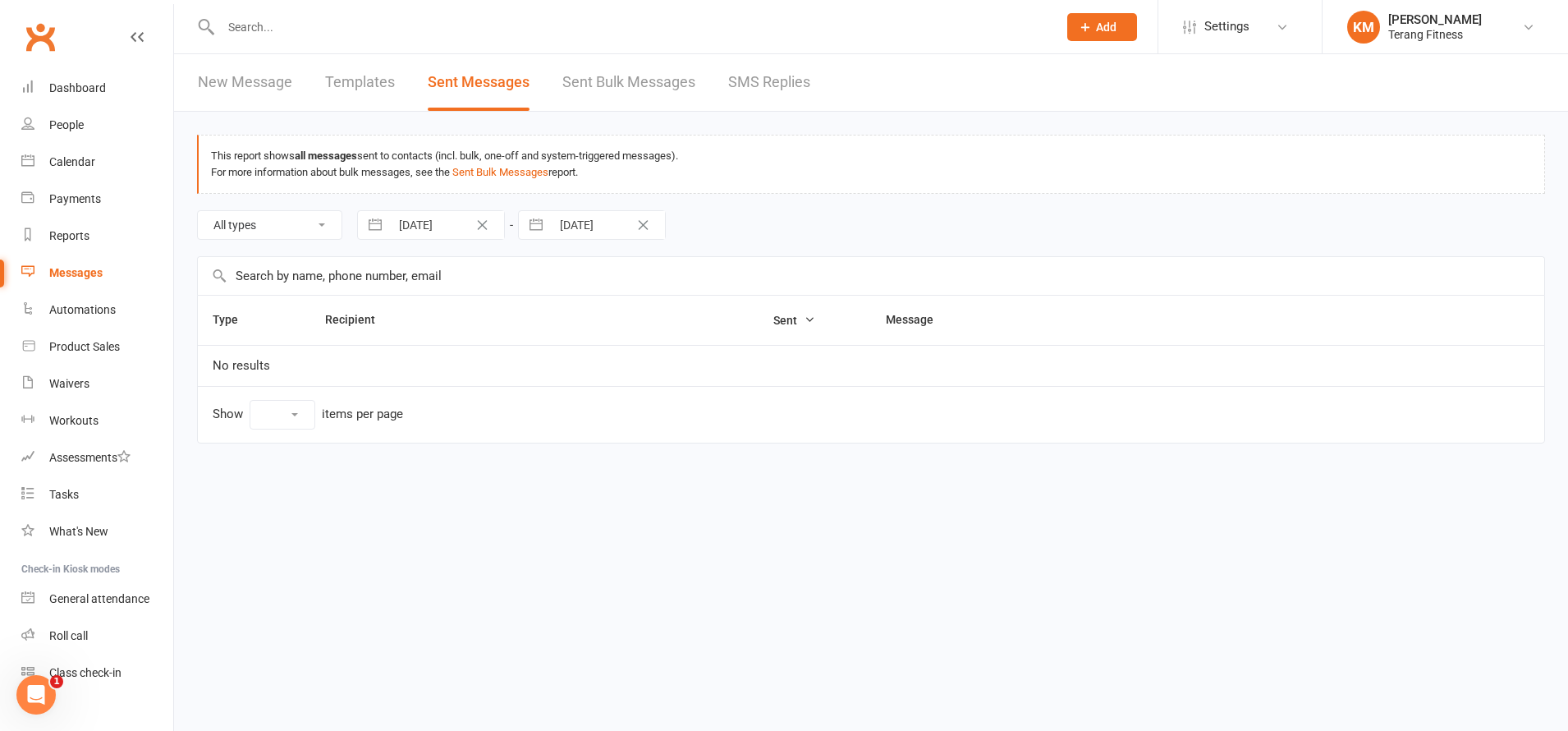
select select "10"
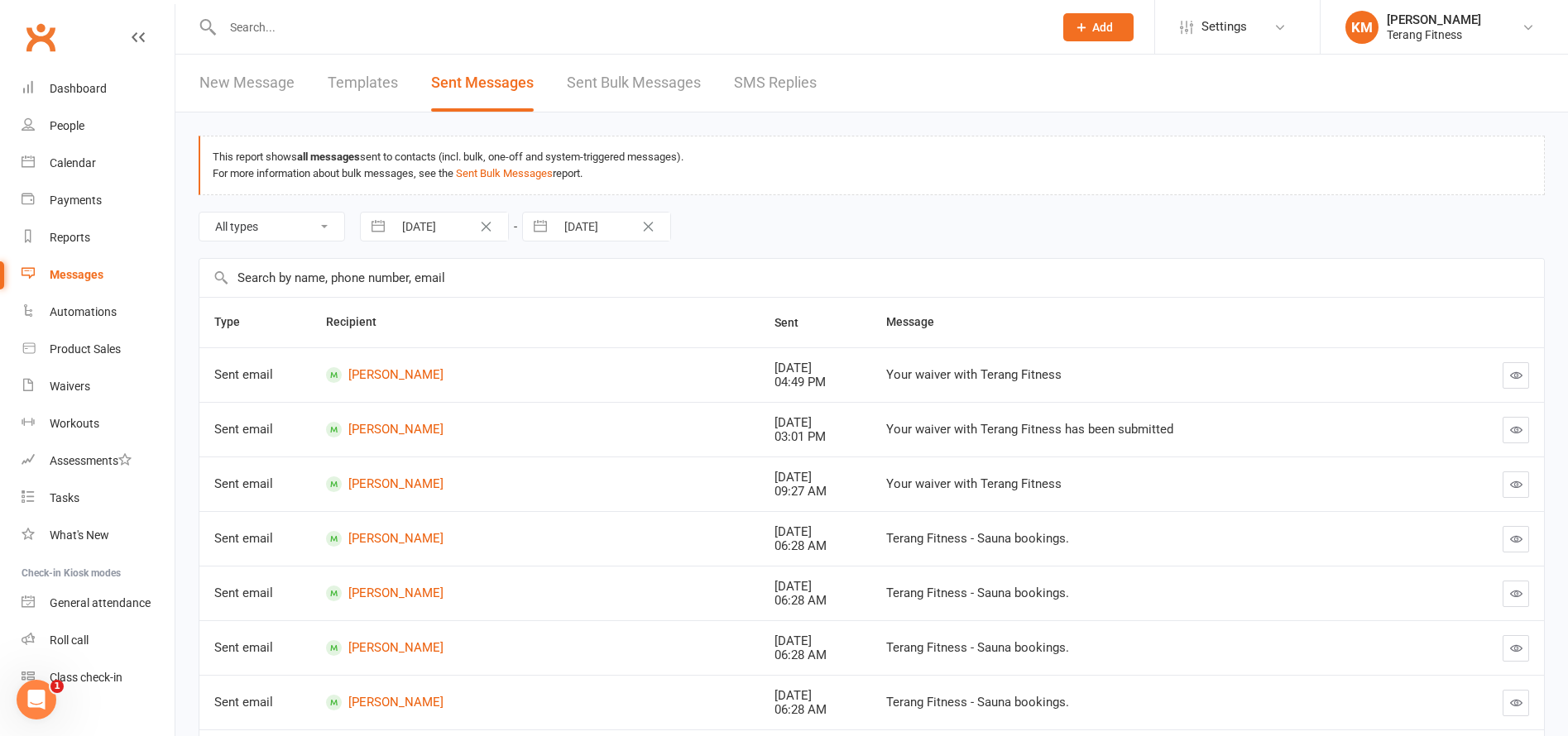
click at [235, 74] on link "New Message" at bounding box center [246, 83] width 95 height 57
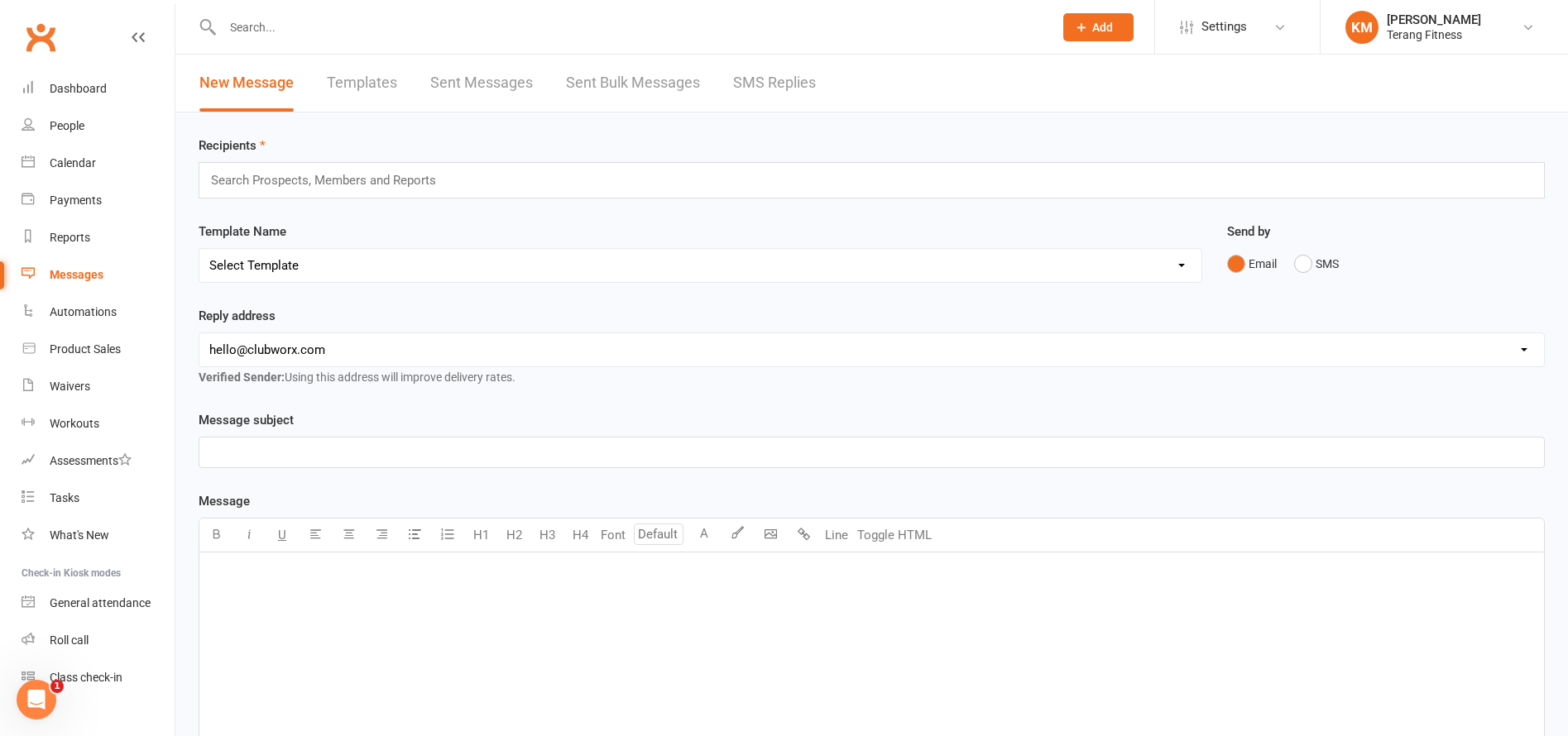
click at [285, 181] on input "text" at bounding box center [330, 180] width 243 height 22
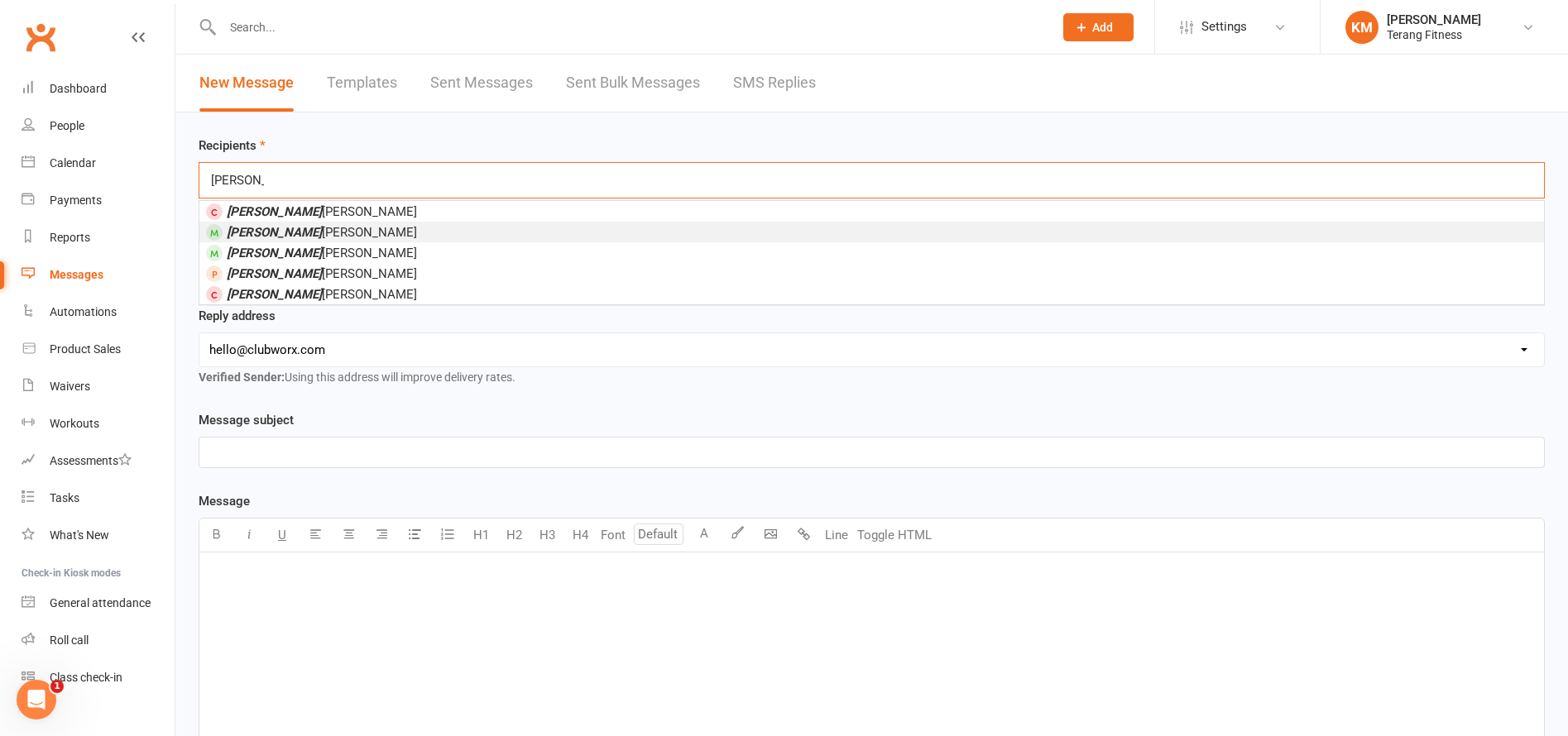
type input "lucy"
click at [284, 233] on span "Lucy O’Connor" at bounding box center [322, 232] width 190 height 15
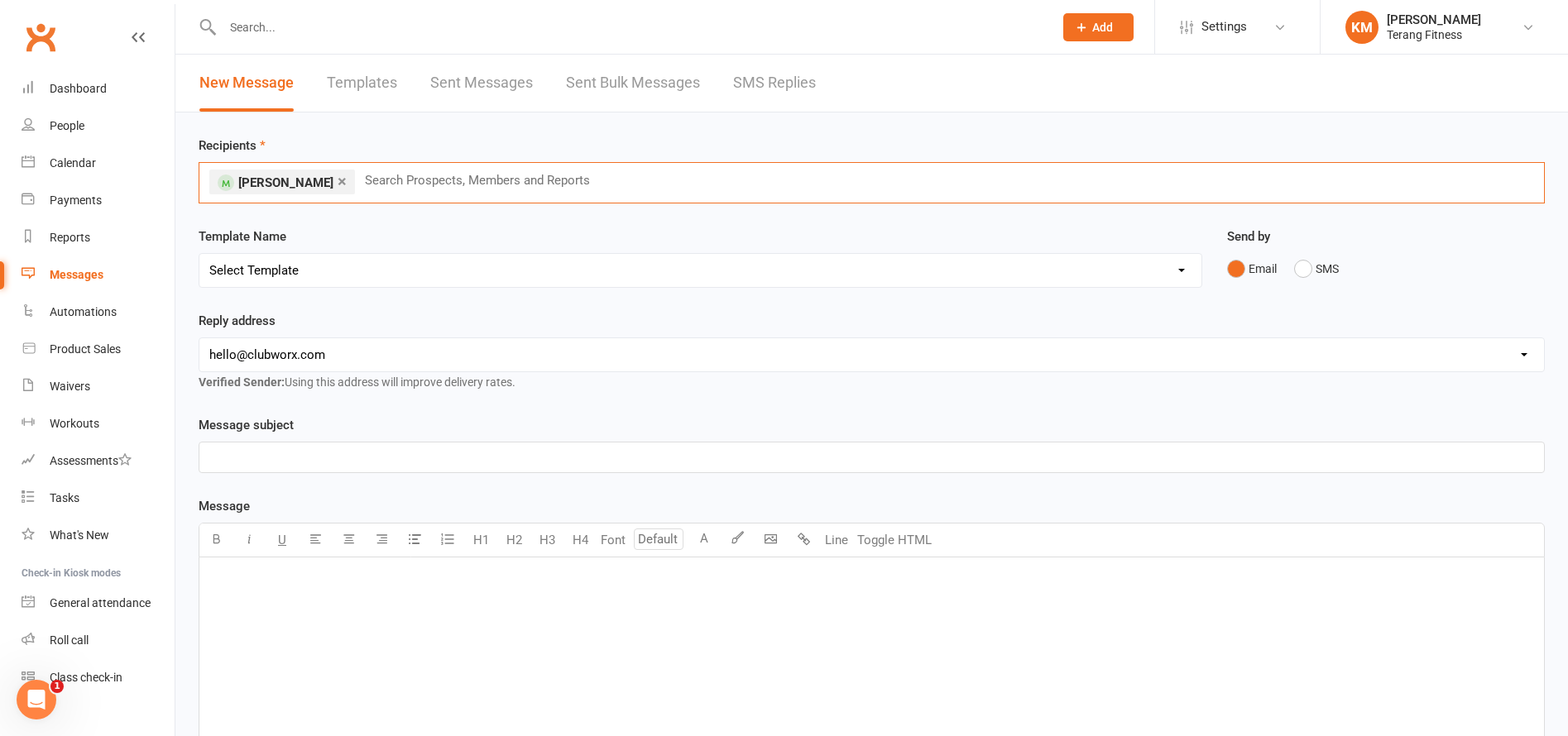
click at [277, 277] on select "Select Template [SMS] Swipe card issue [Email] Terang Fitness – Membership Paus…" at bounding box center [700, 270] width 1002 height 33
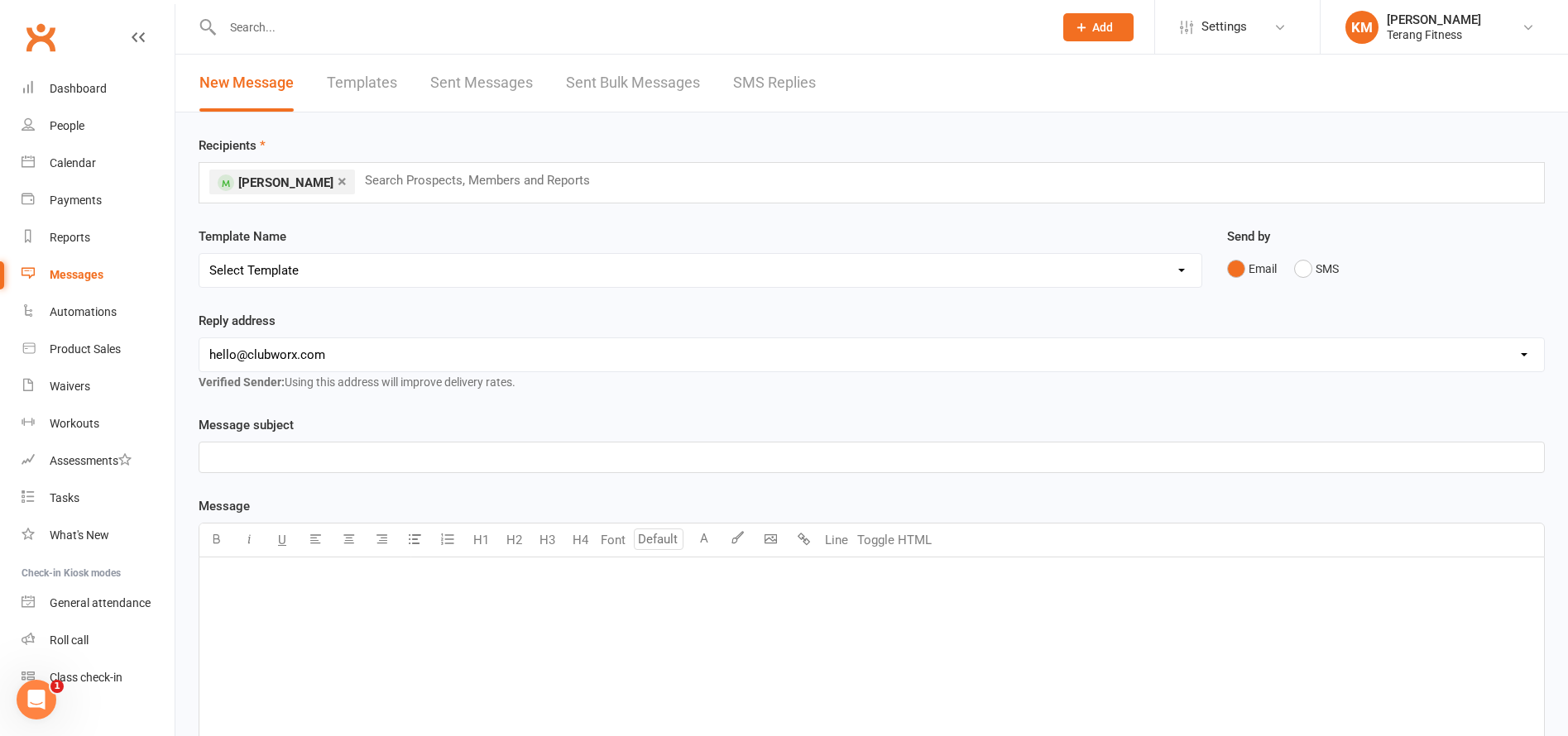
select select "0"
click at [199, 254] on select "Select Template [SMS] Swipe card issue [Email] Terang Fitness – Membership Paus…" at bounding box center [700, 270] width 1002 height 33
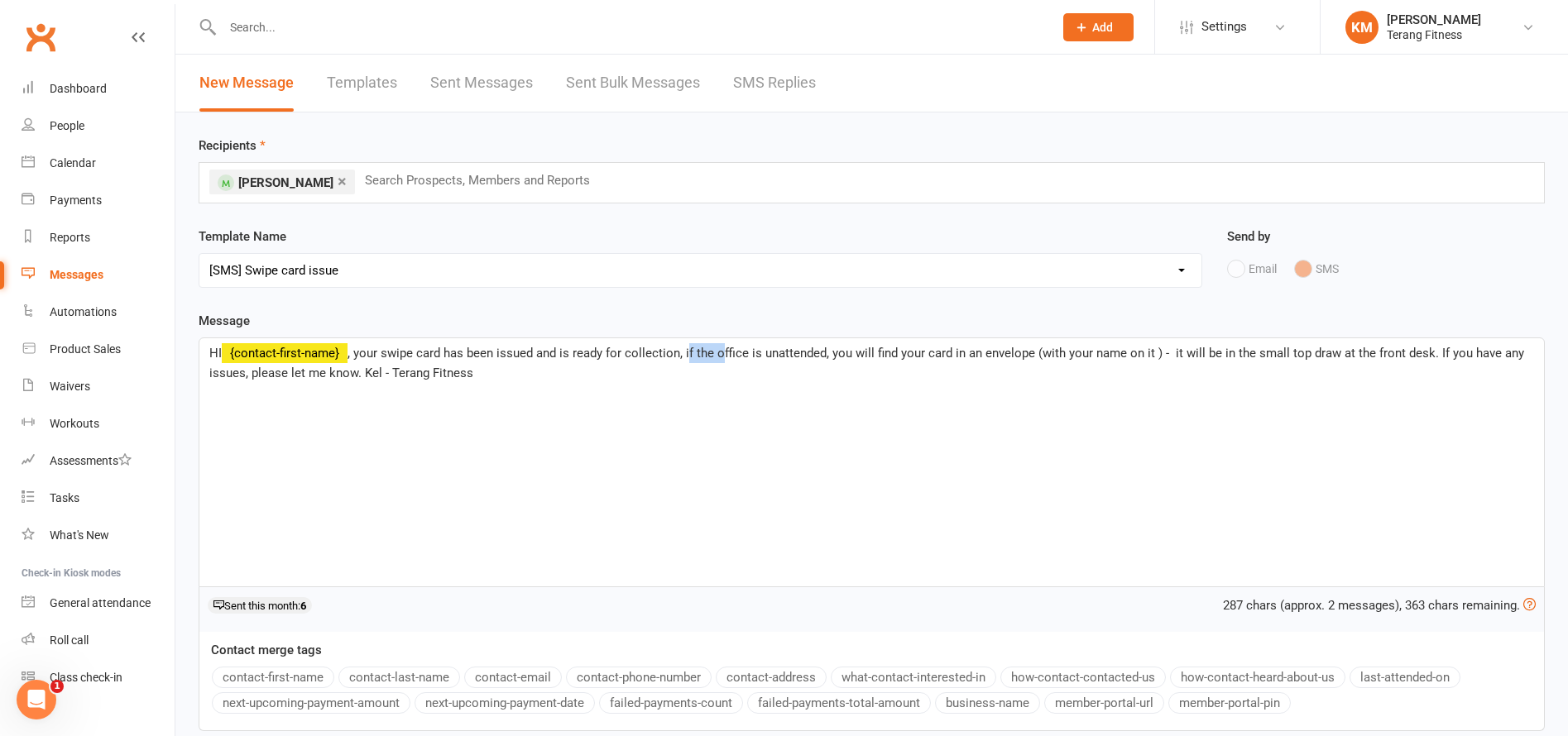
drag, startPoint x: 686, startPoint y: 353, endPoint x: 717, endPoint y: 360, distance: 31.8
click at [717, 360] on span ", your swipe card has been issued and is ready for collection, if the office is…" at bounding box center [868, 363] width 1319 height 35
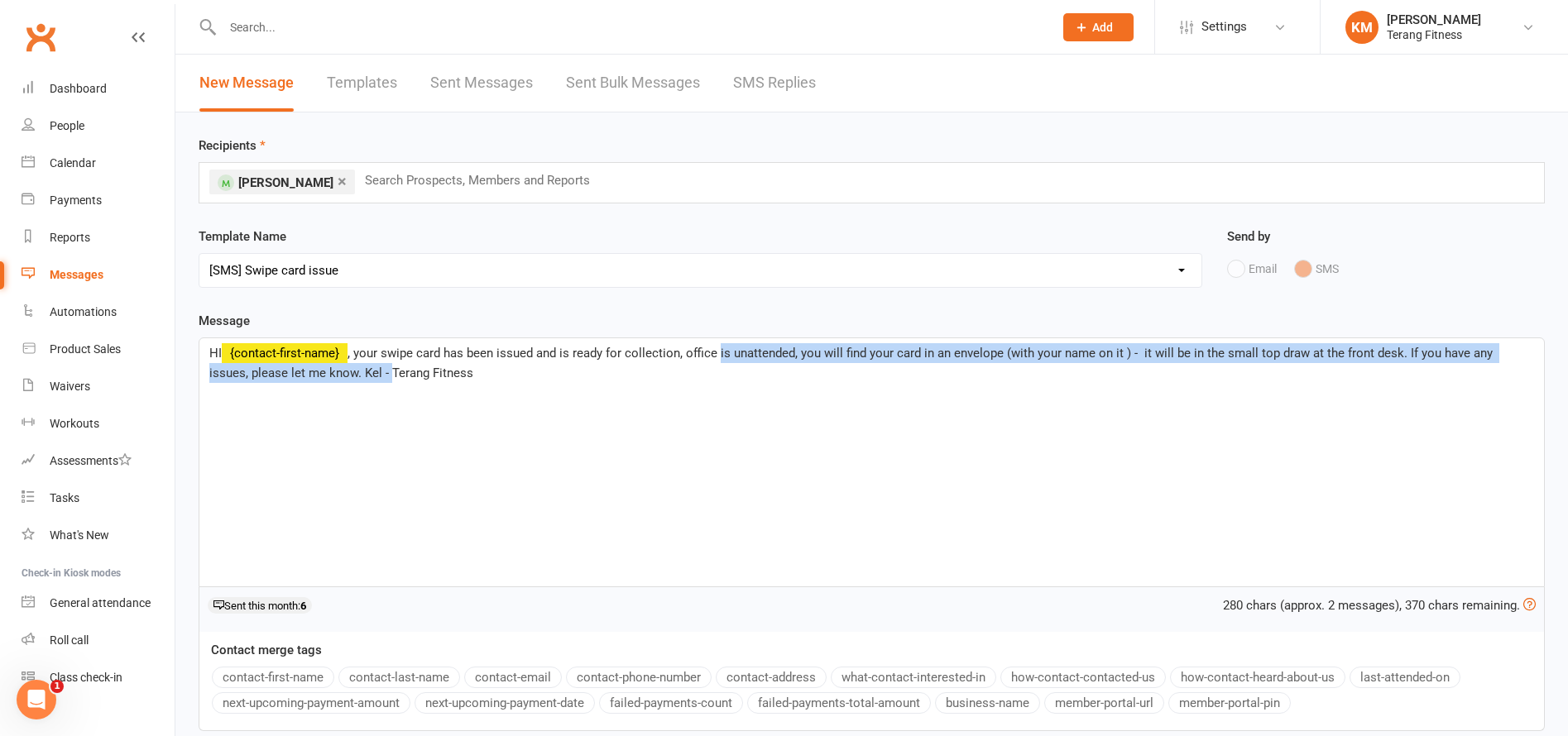
drag, startPoint x: 717, startPoint y: 354, endPoint x: 344, endPoint y: 372, distance: 373.4
click at [344, 372] on span ", your swipe card has been issued and is ready for collection, office is unatte…" at bounding box center [853, 363] width 1287 height 35
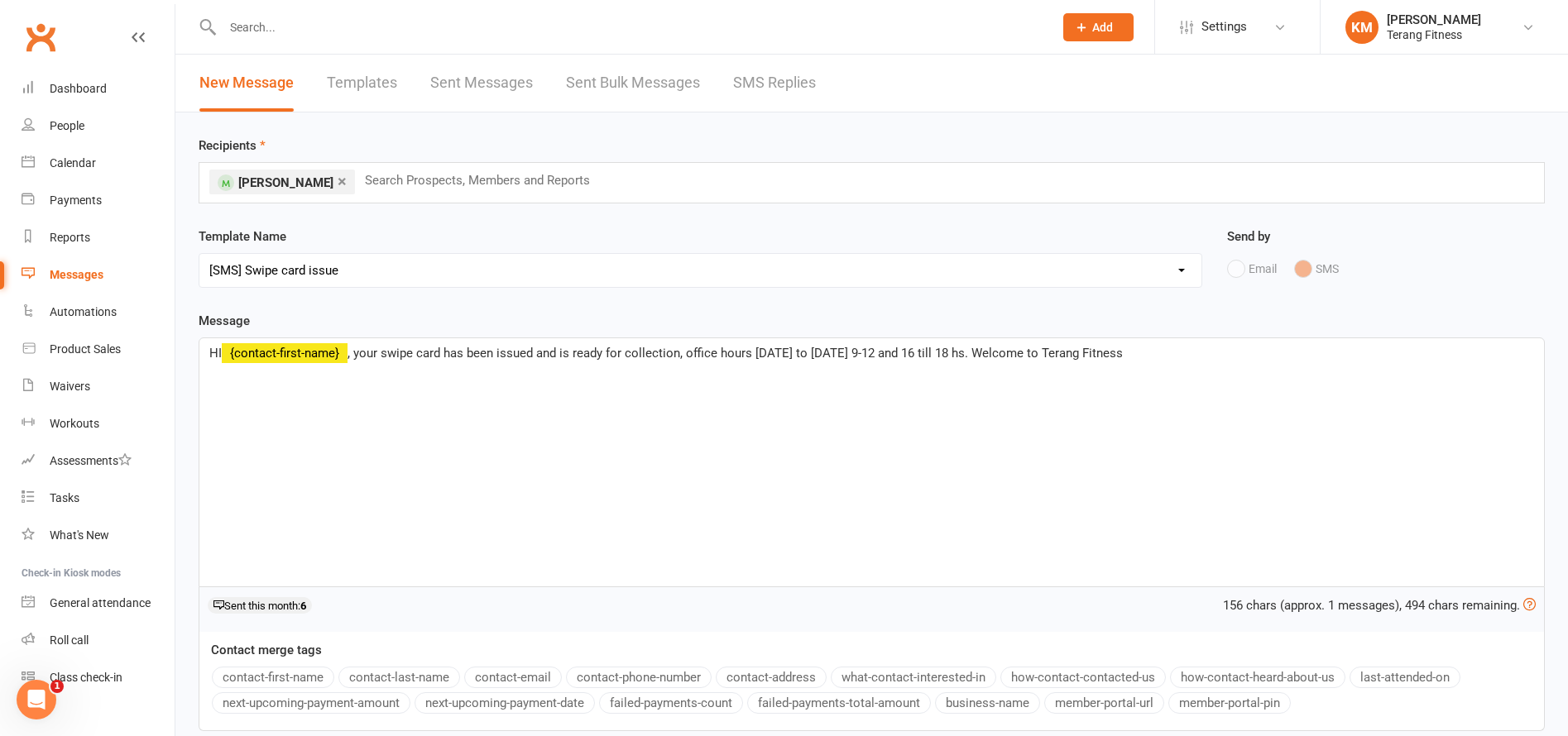
click at [1135, 350] on p "HI ﻿ {contact-first-name} , your swipe card has been issued and is ready for co…" at bounding box center [872, 353] width 1325 height 20
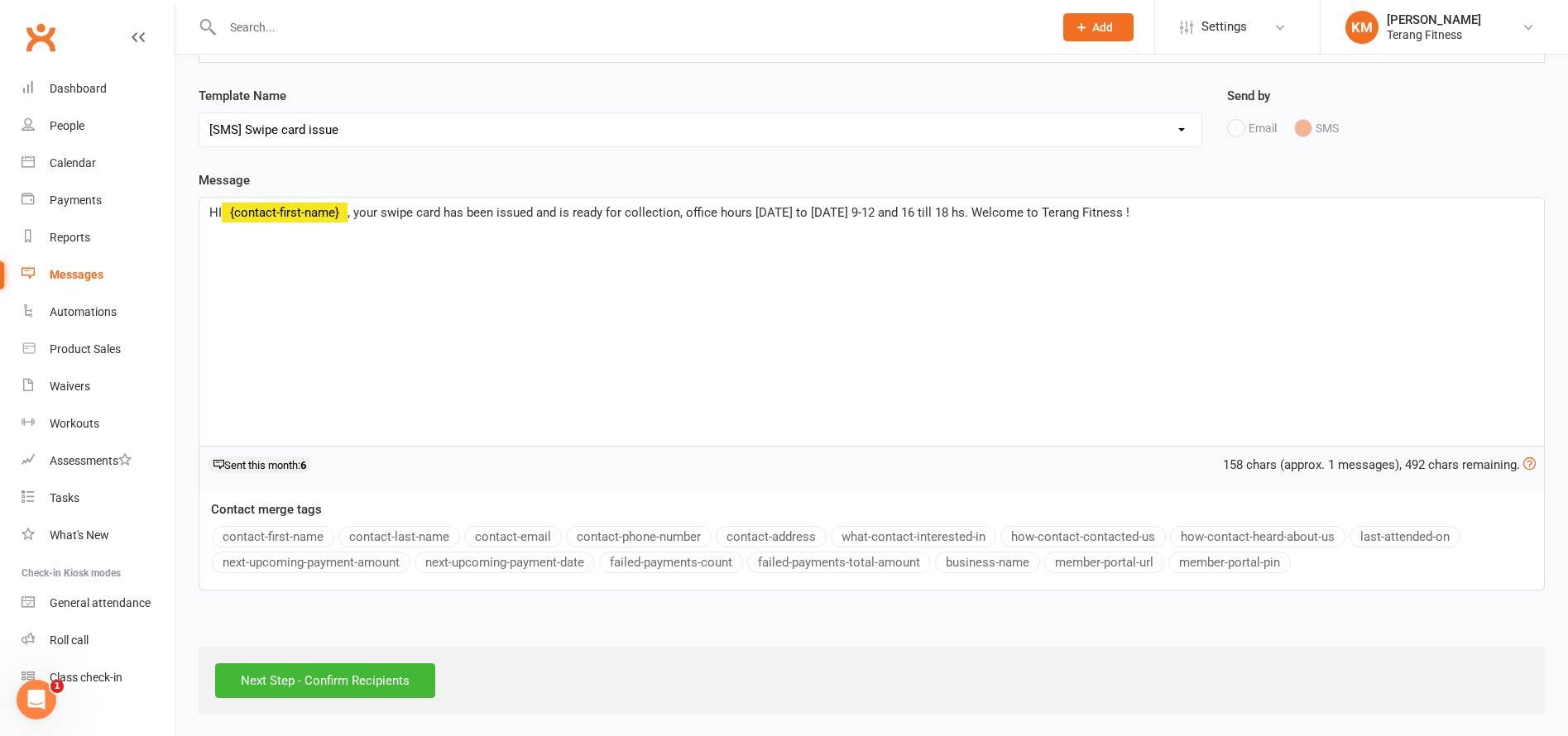
scroll to position [143, 0]
click at [378, 665] on input "Next Step - Confirm Recipients" at bounding box center [325, 679] width 220 height 35
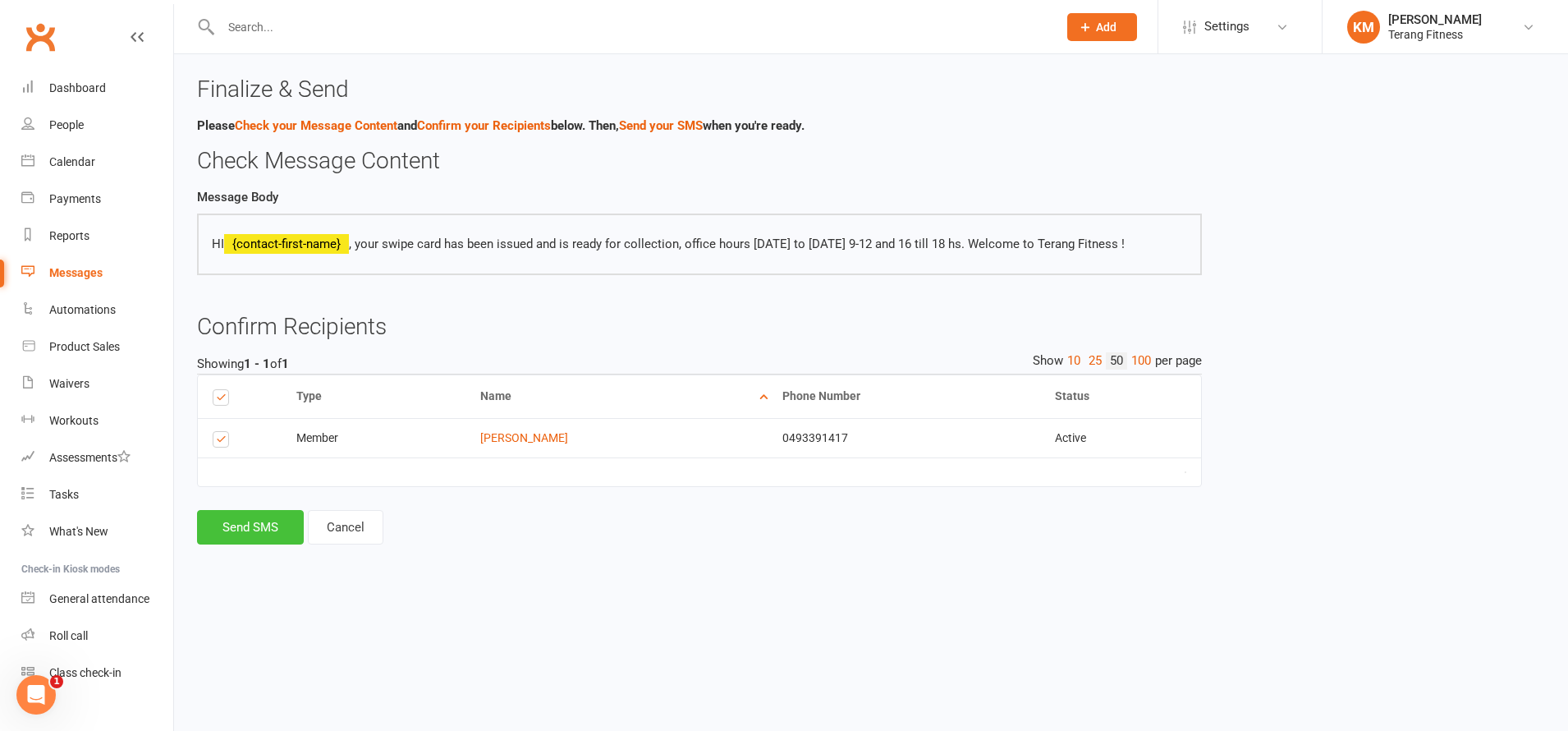
click at [254, 526] on button "Send SMS" at bounding box center [251, 527] width 107 height 35
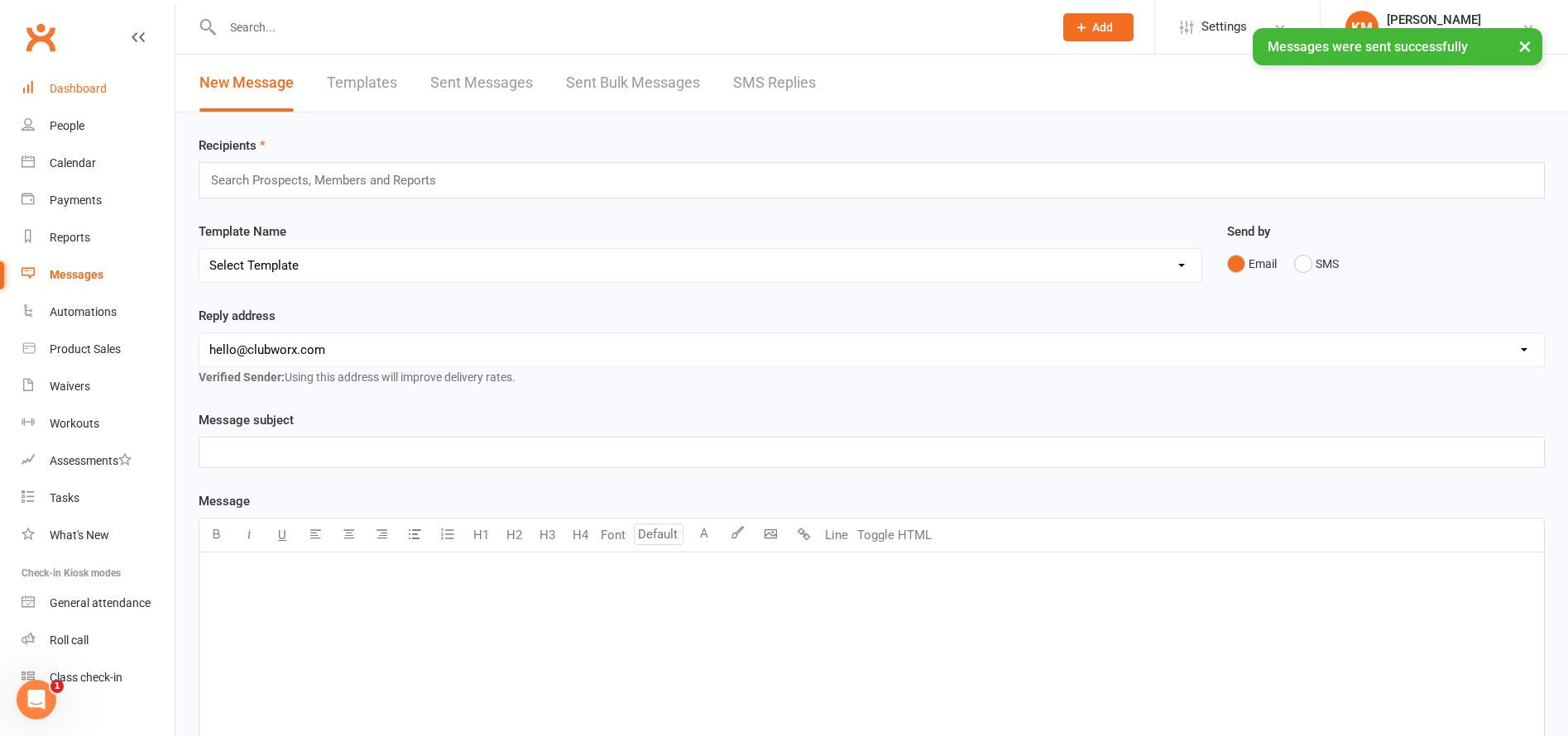
click at [72, 90] on div "Dashboard" at bounding box center [78, 88] width 57 height 13
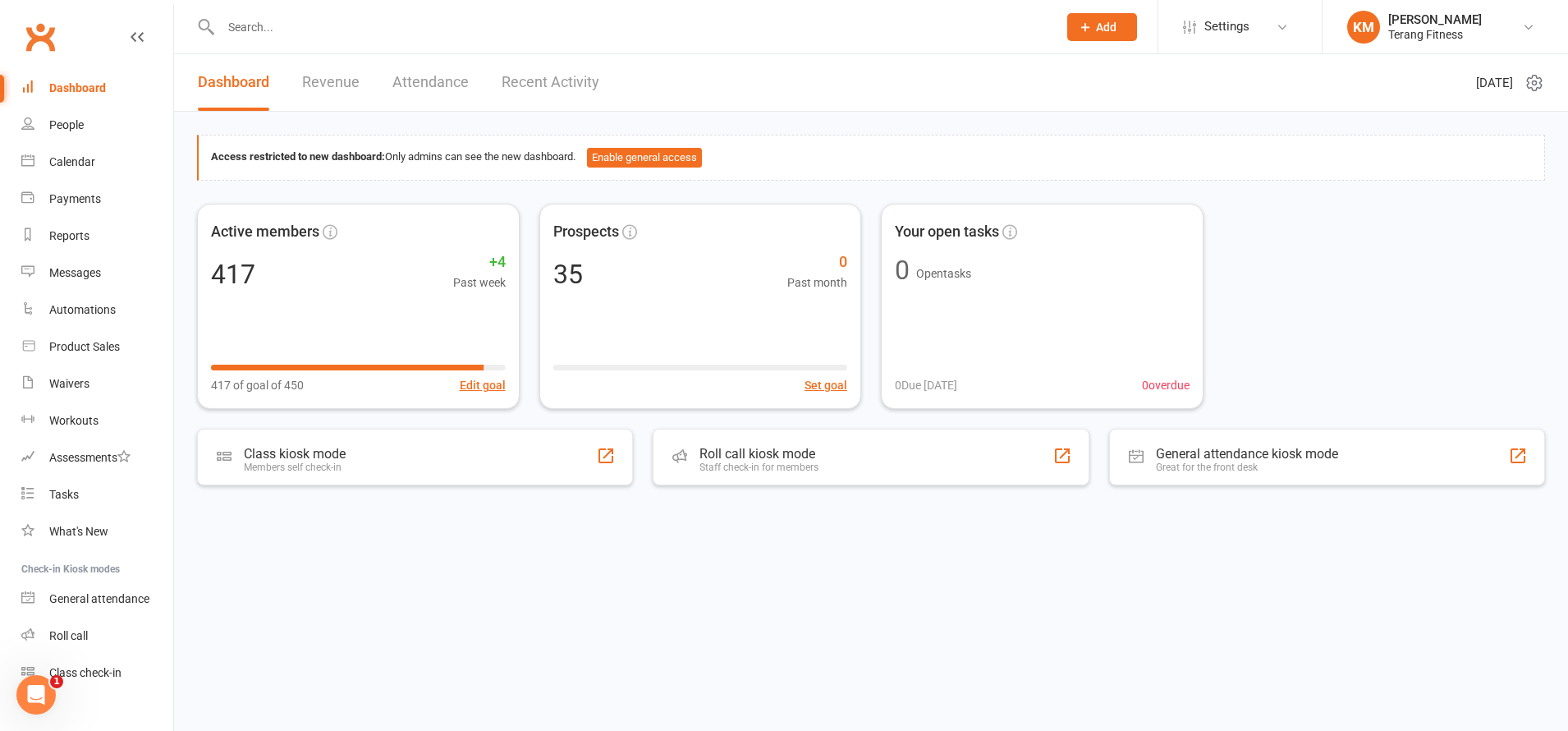
click at [230, 30] on input "text" at bounding box center [630, 27] width 831 height 23
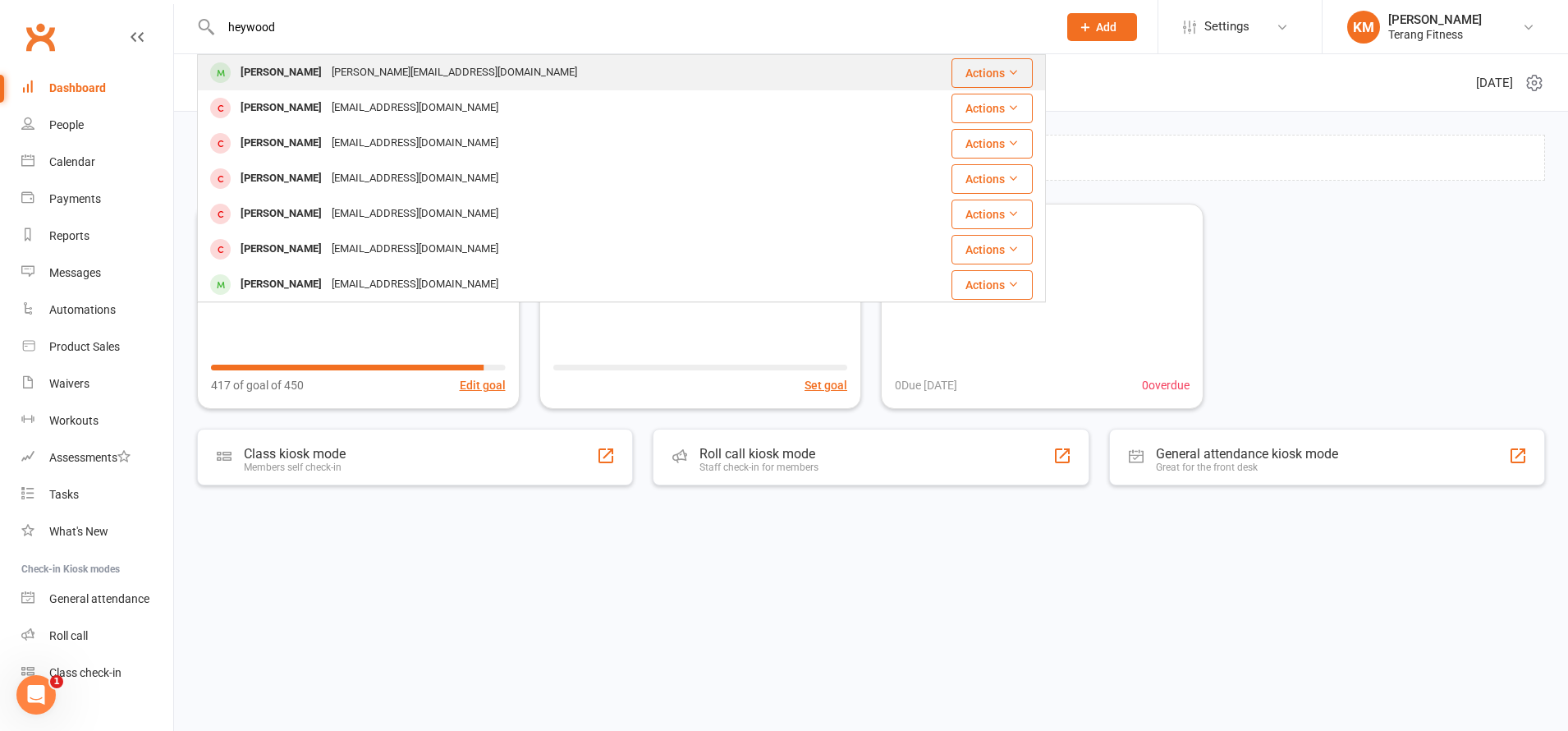
type input "heywood"
click at [327, 79] on div "Brady.heywood1@gmail.com" at bounding box center [455, 72] width 255 height 24
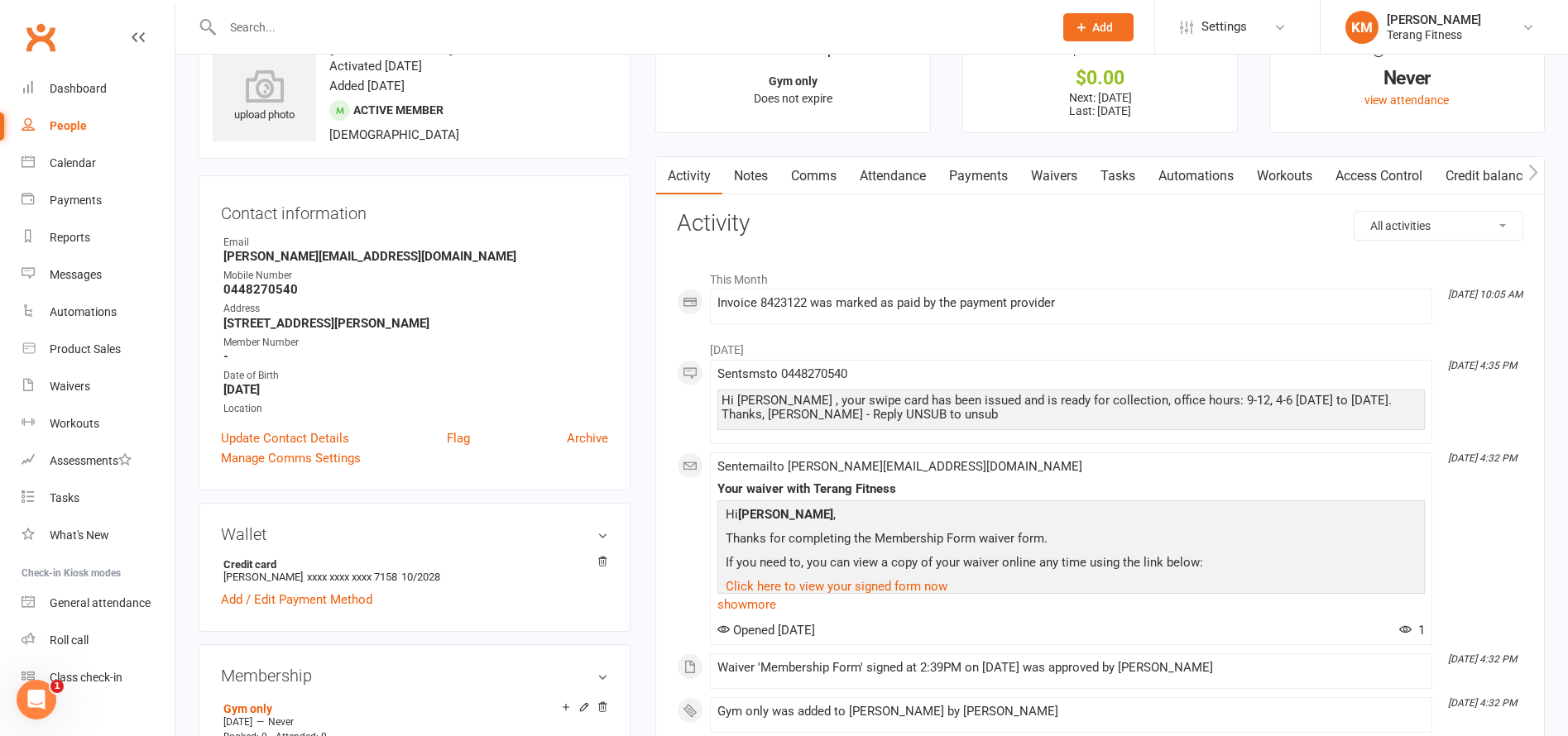
scroll to position [83, 0]
